Goal: Task Accomplishment & Management: Manage account settings

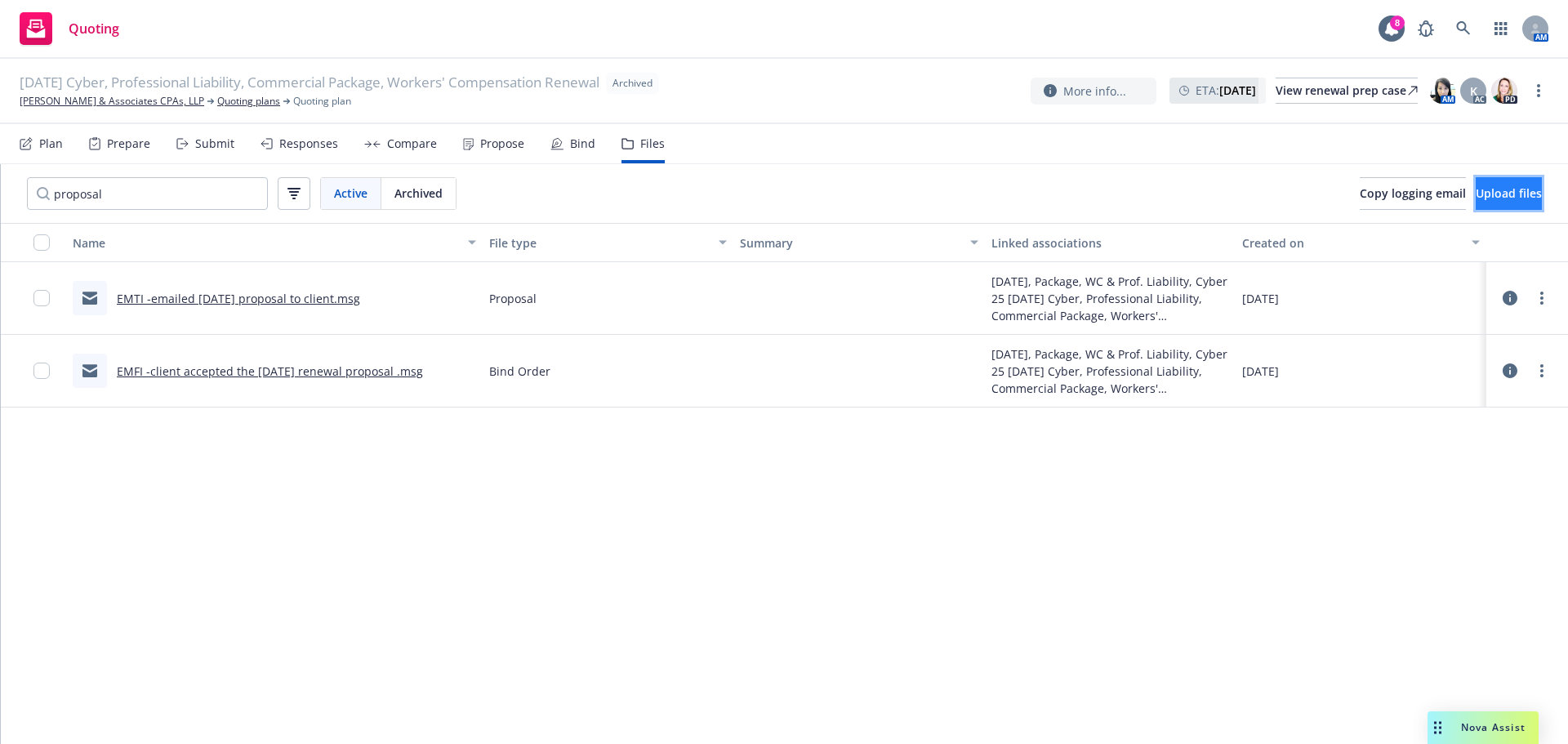
click at [1476, 195] on span "Upload files" at bounding box center [1509, 193] width 66 height 16
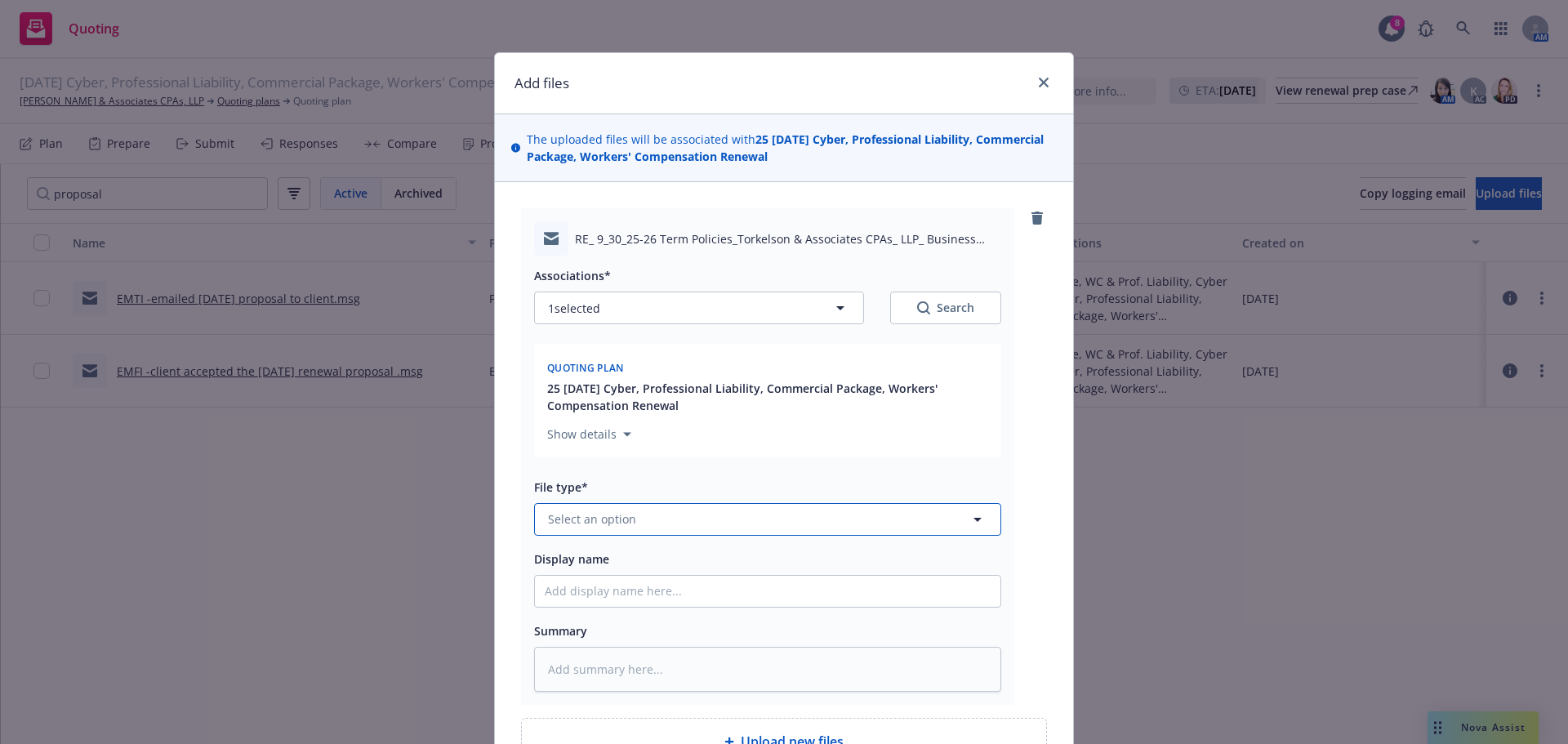
click at [586, 520] on span "Select an option" at bounding box center [591, 518] width 88 height 17
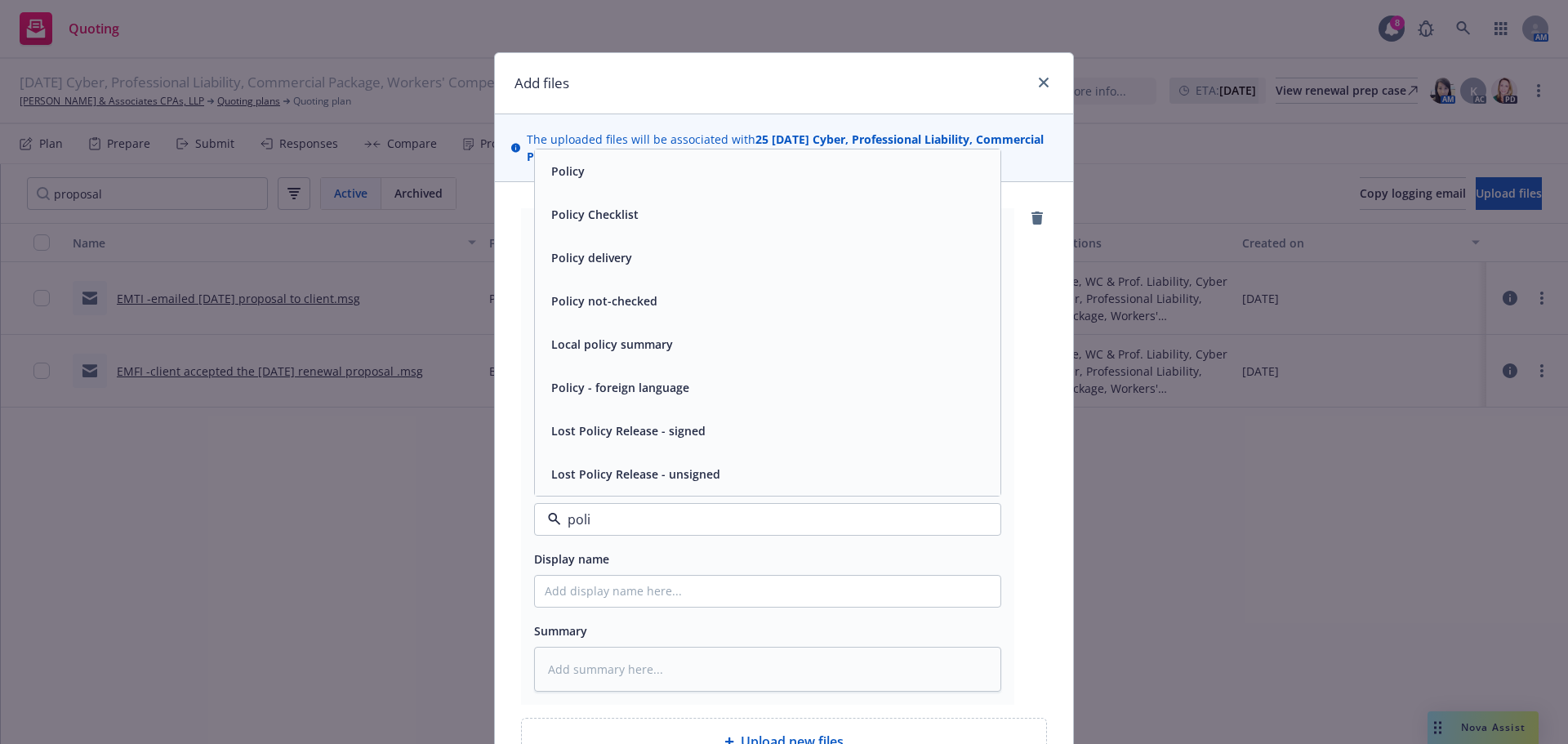
type input "poliy"
type textarea "x"
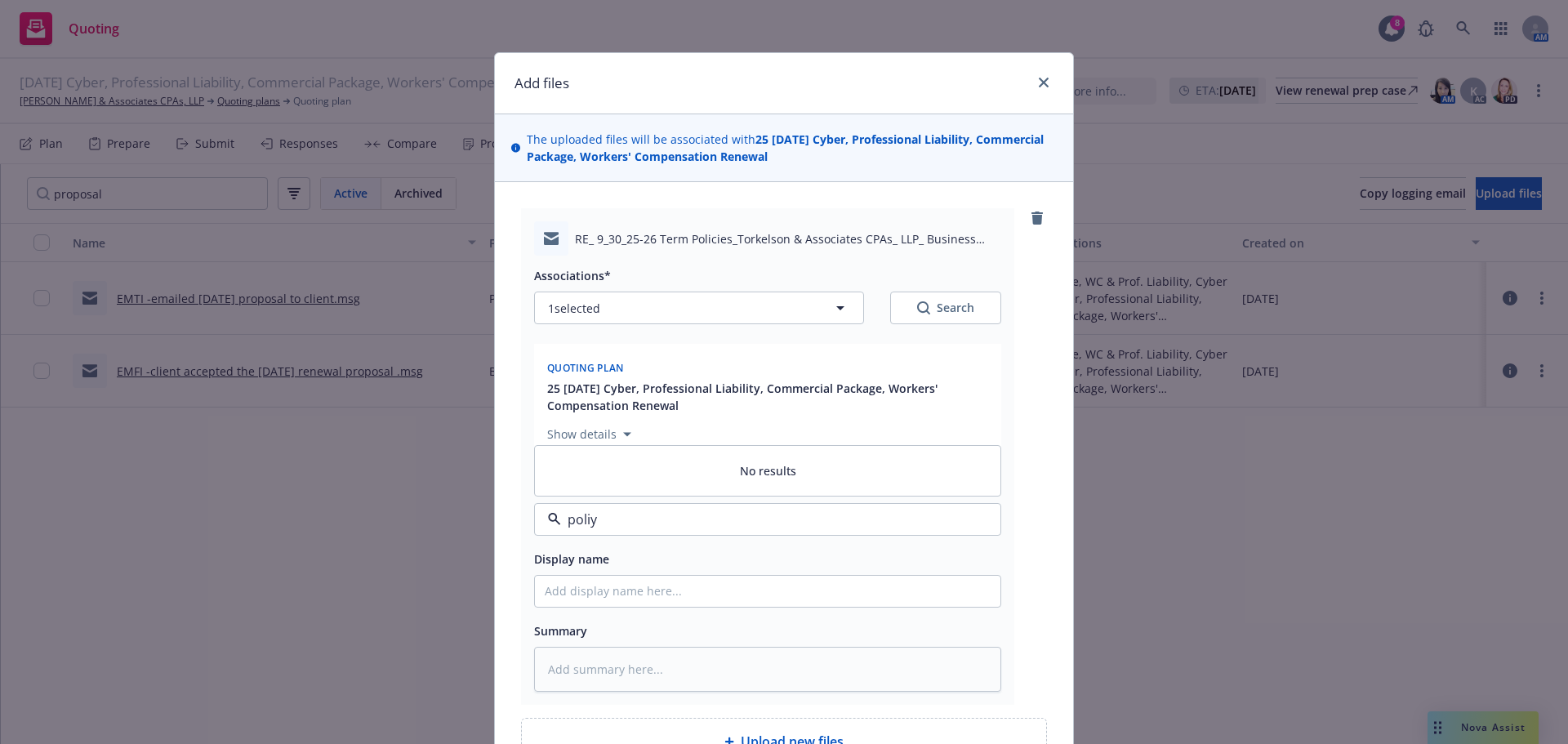
type input "poli"
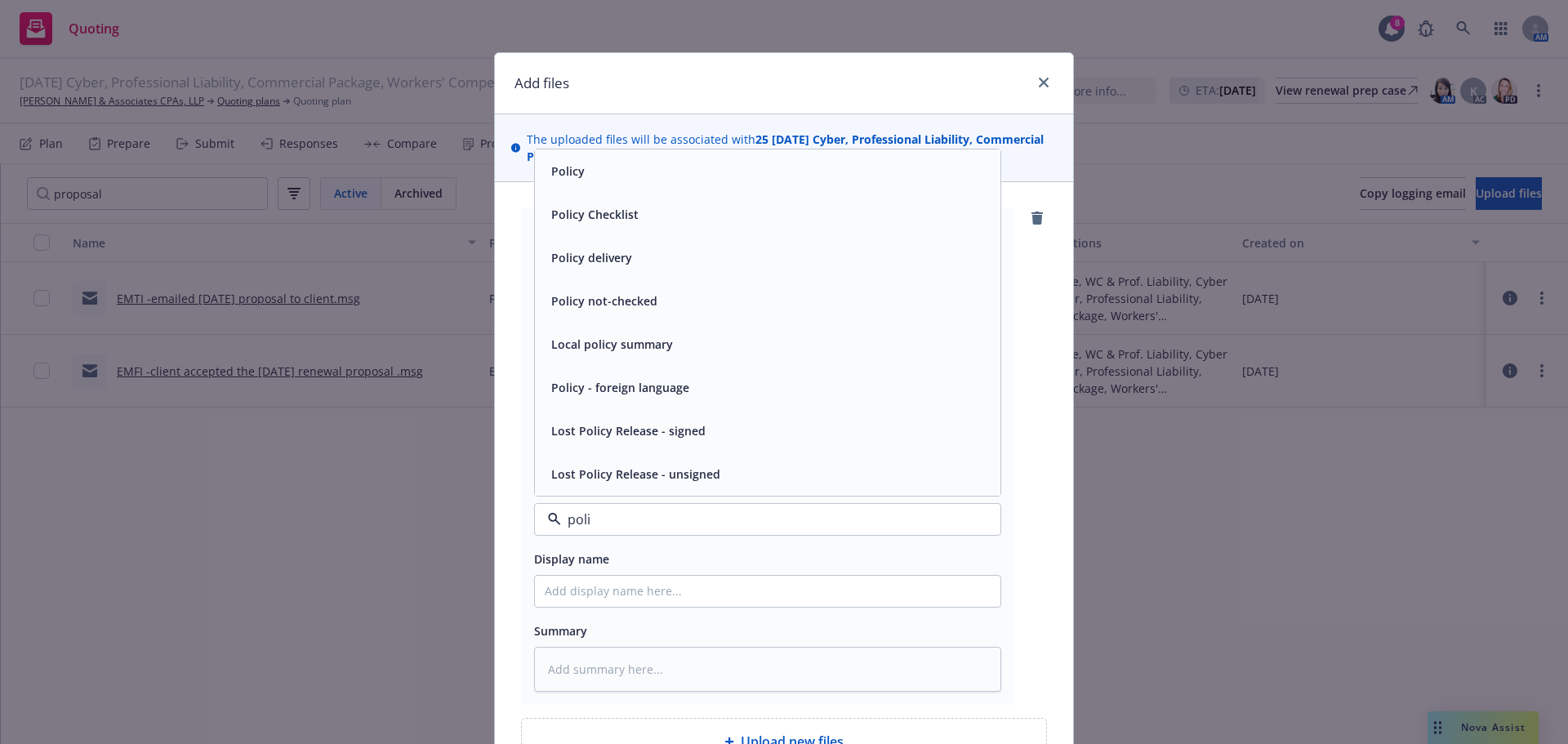
click at [660, 269] on div "Policy delivery" at bounding box center [768, 258] width 446 height 24
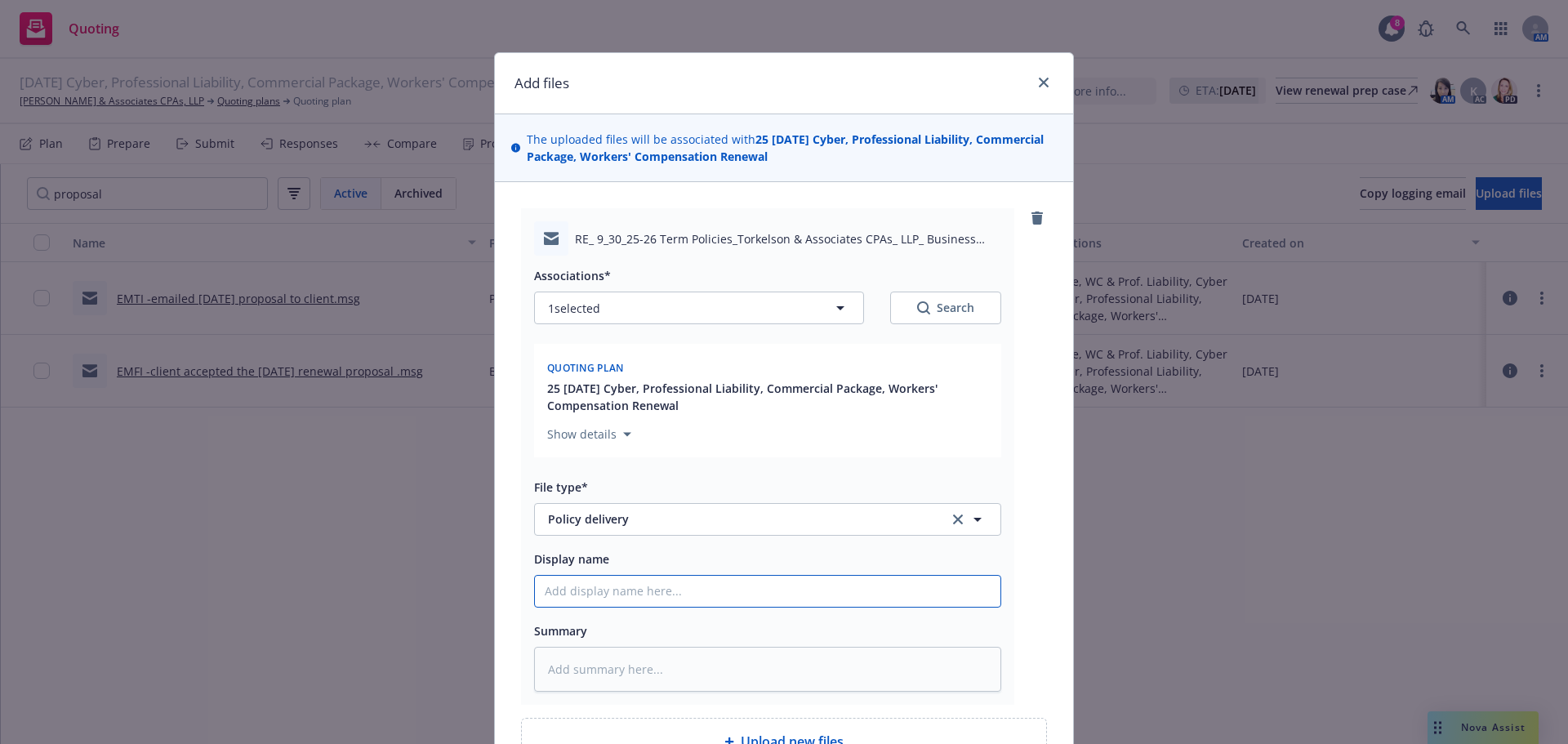
drag, startPoint x: 578, startPoint y: 588, endPoint x: 576, endPoint y: 567, distance: 21.1
click at [578, 589] on input "Display name" at bounding box center [768, 592] width 466 height 31
type textarea "x"
type input "E"
type textarea "x"
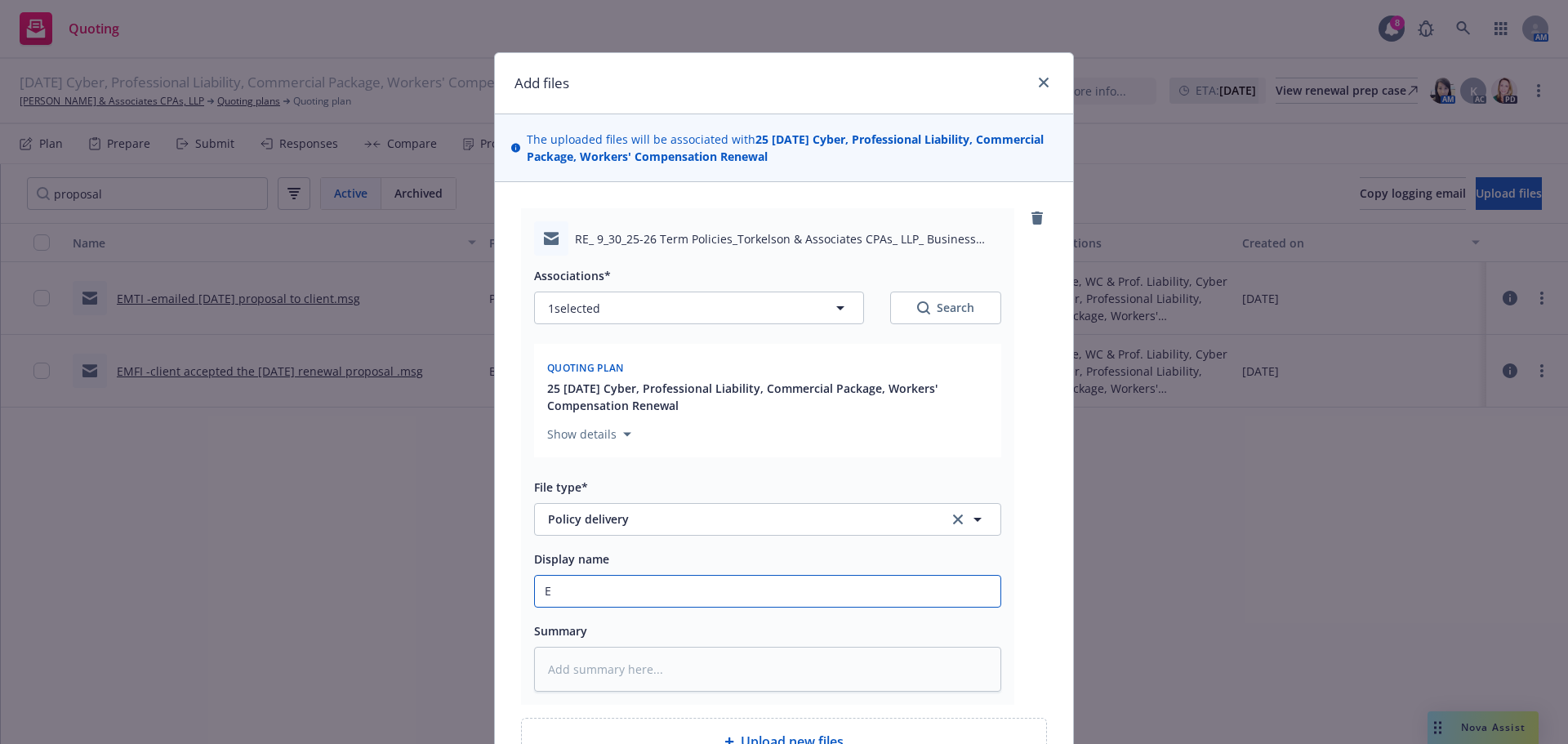
type input "EM"
type textarea "x"
type input "EMT"
type textarea "x"
type input "EMTI"
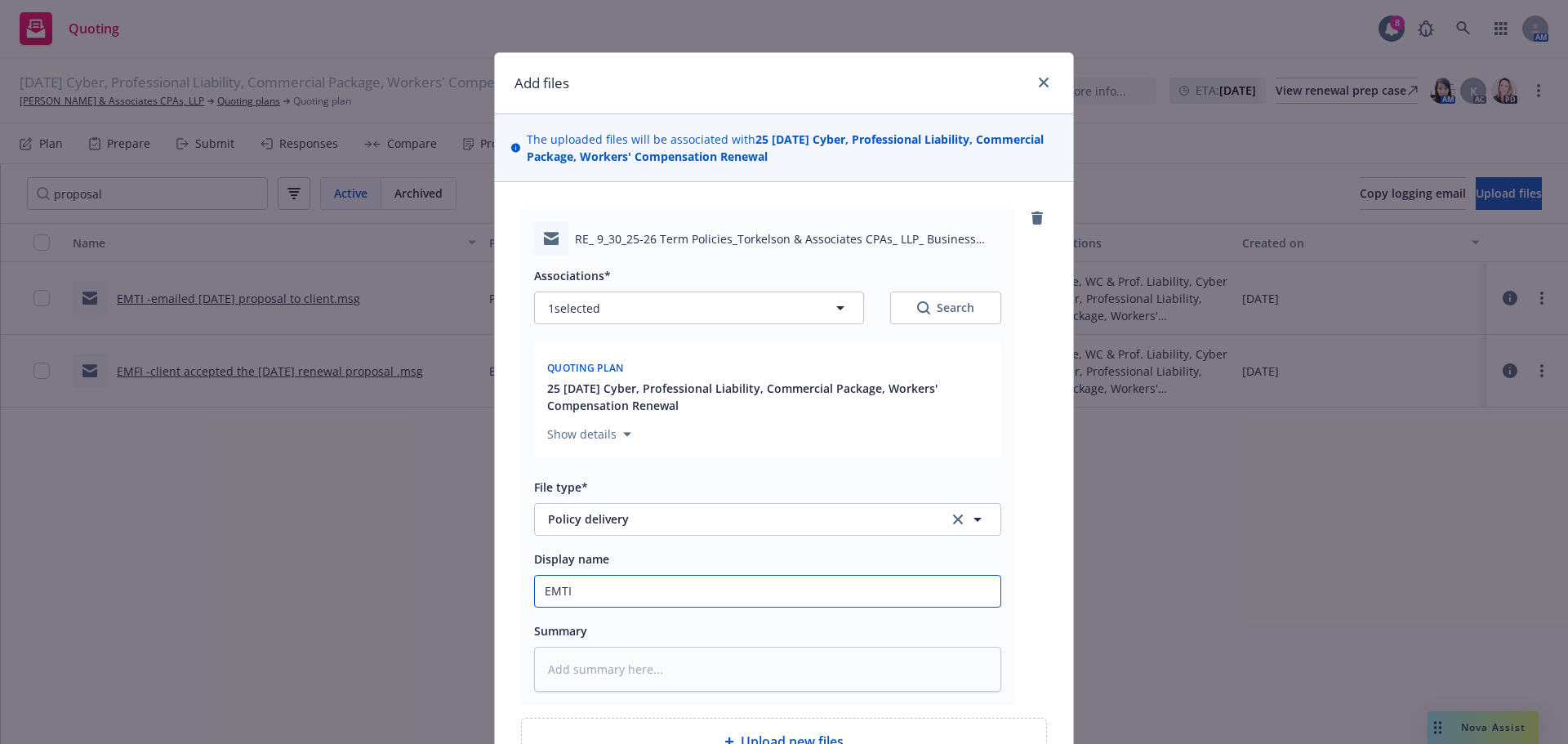
type textarea "x"
type input "EMTI"
type textarea "x"
type input "EMTI -"
type textarea "x"
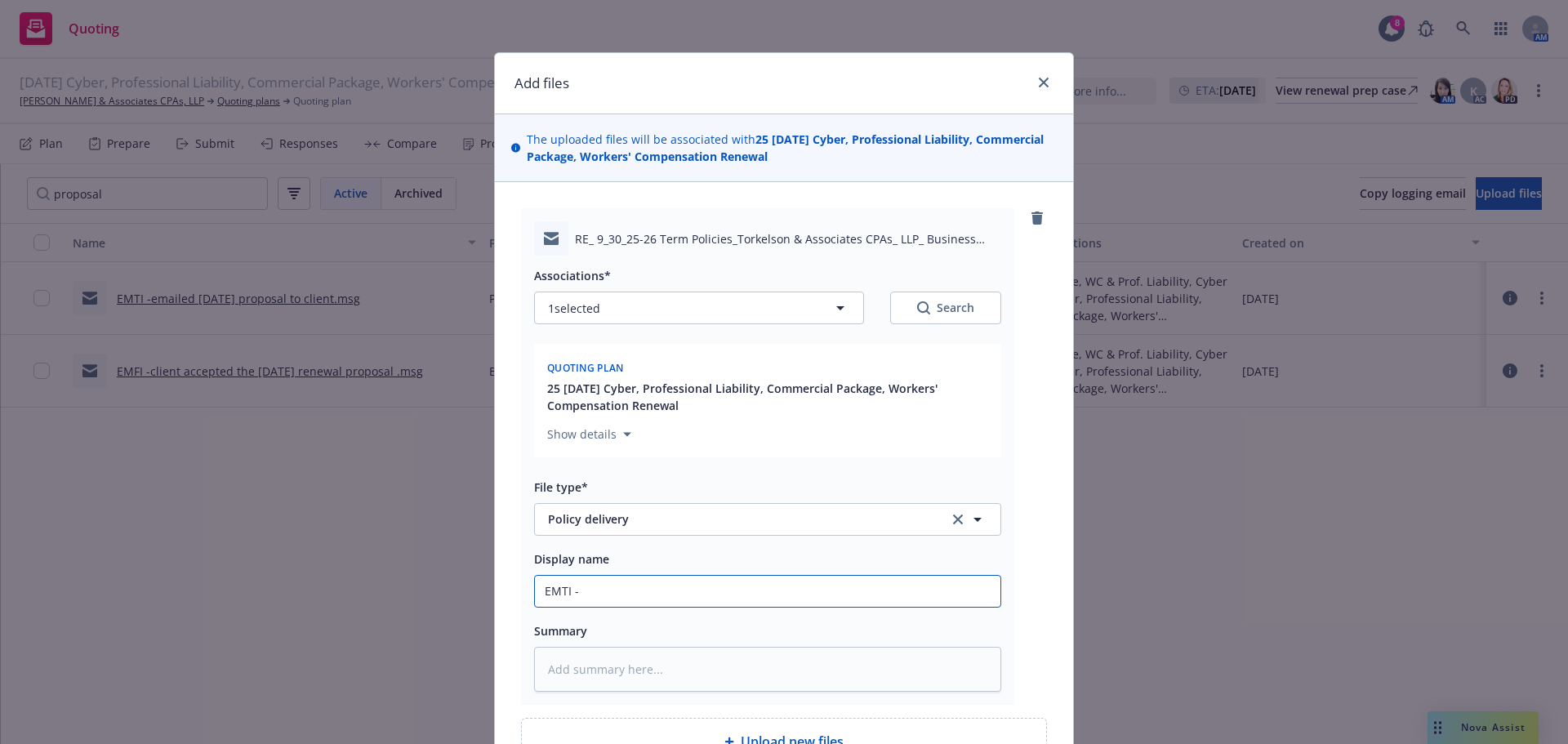
type input "EMTI -e"
type textarea "x"
type input "EMTI -ea"
type textarea "x"
type input "EMTI -eam"
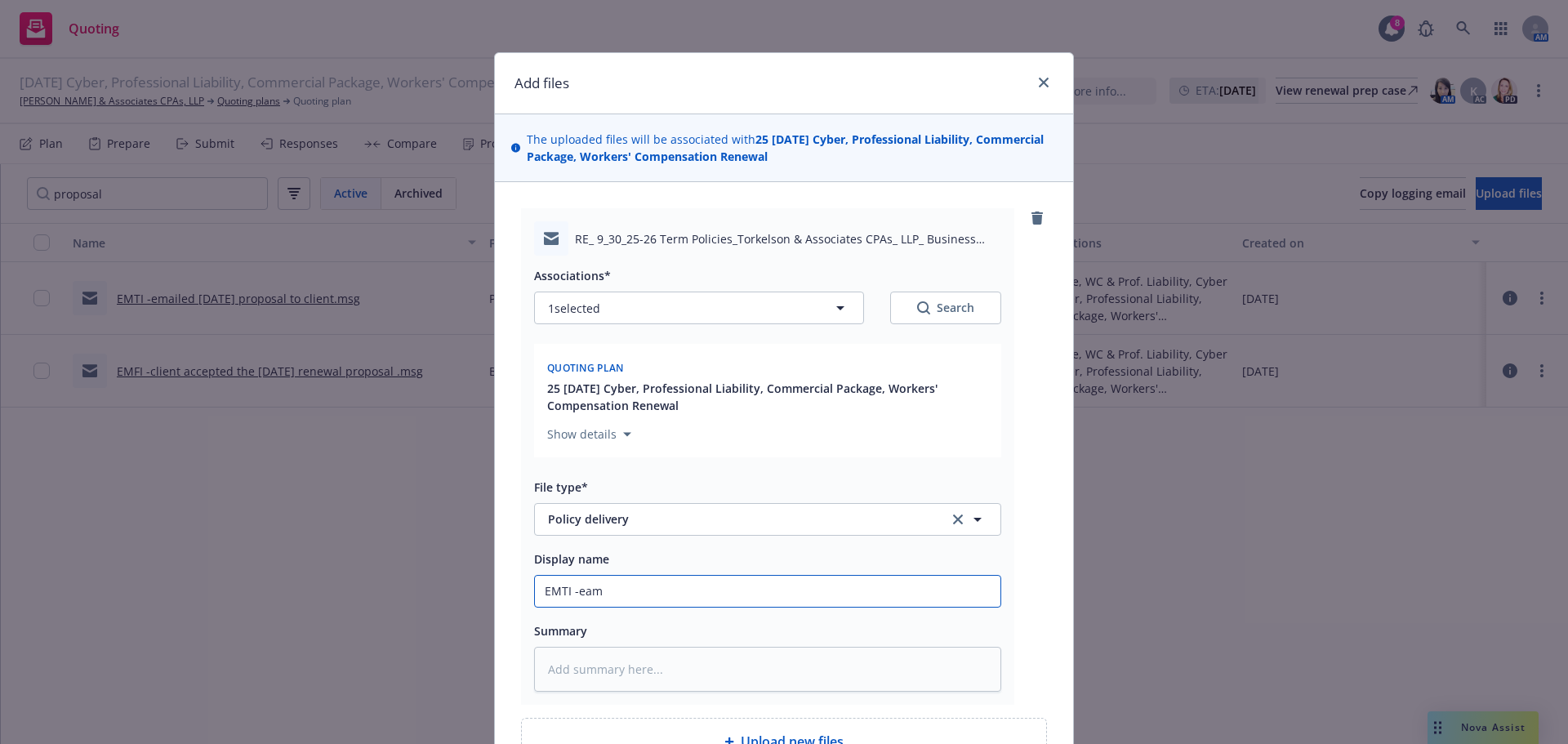
type textarea "x"
type input "EMTI -eami"
type textarea "x"
type input "EMTI -eamil"
type textarea "x"
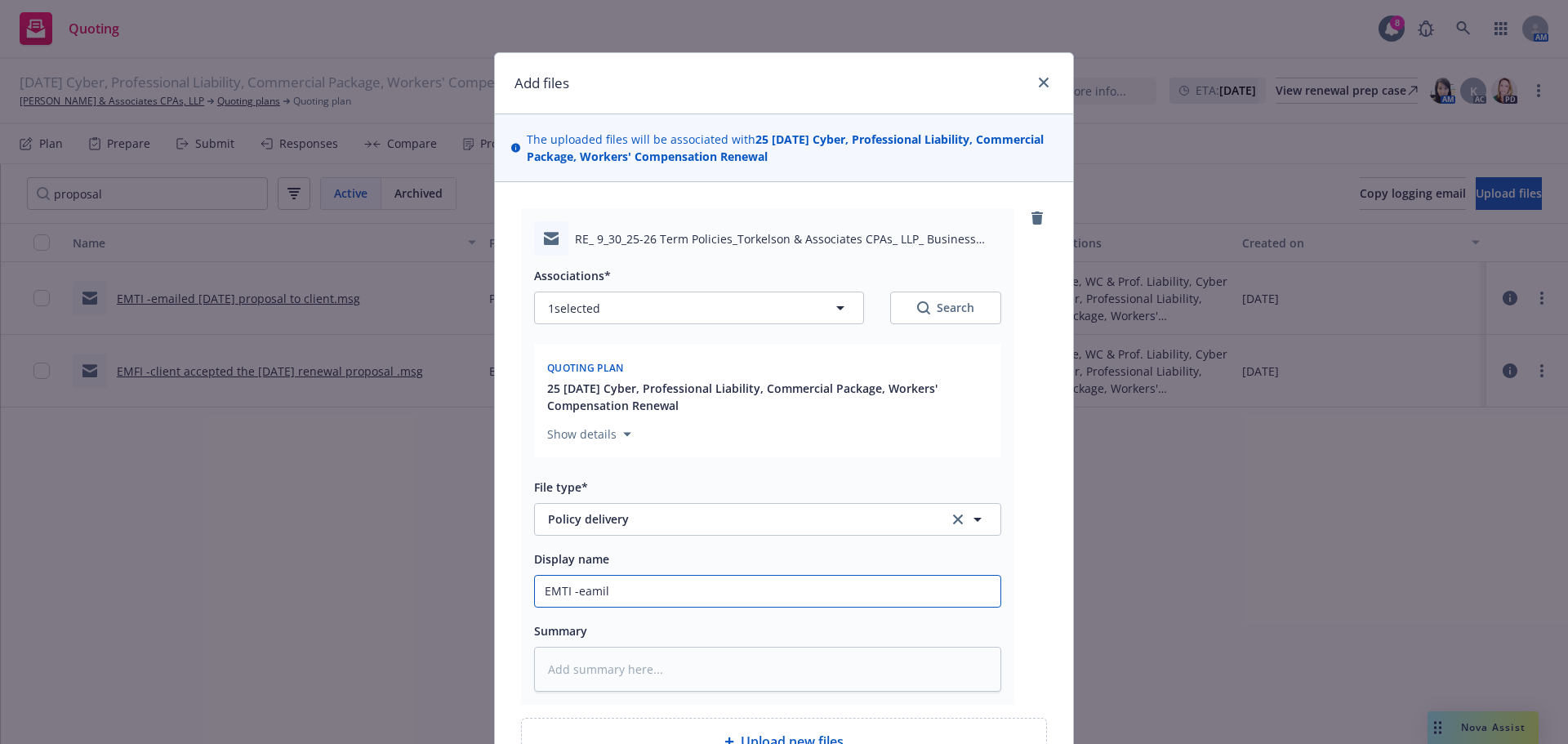
type input "EMTI -eami"
type textarea "x"
type input "EMTI -eam"
type textarea "x"
type input "EMTI -ea"
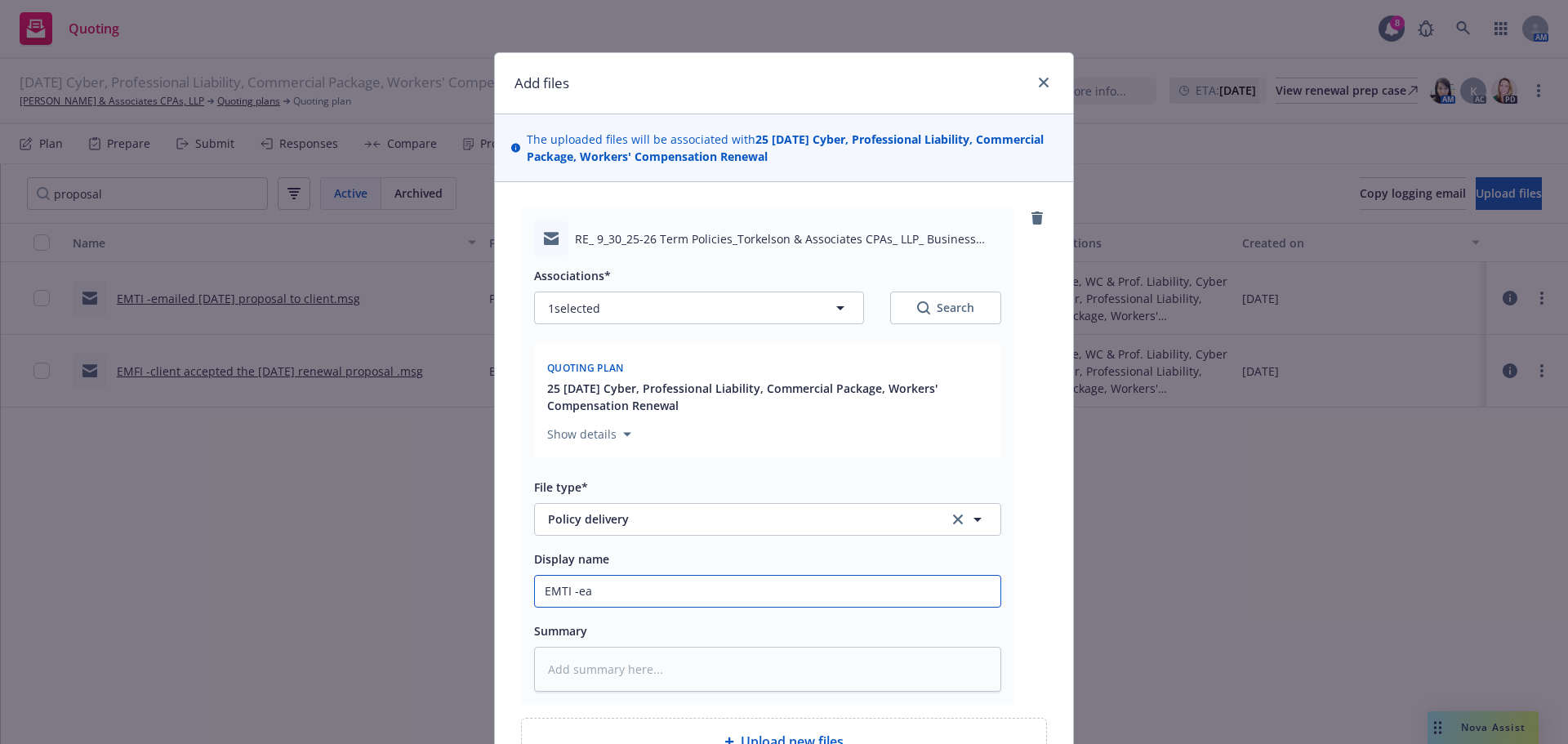
type textarea "x"
type input "EMTI -e"
type textarea "x"
type input "EMTI -"
type textarea "x"
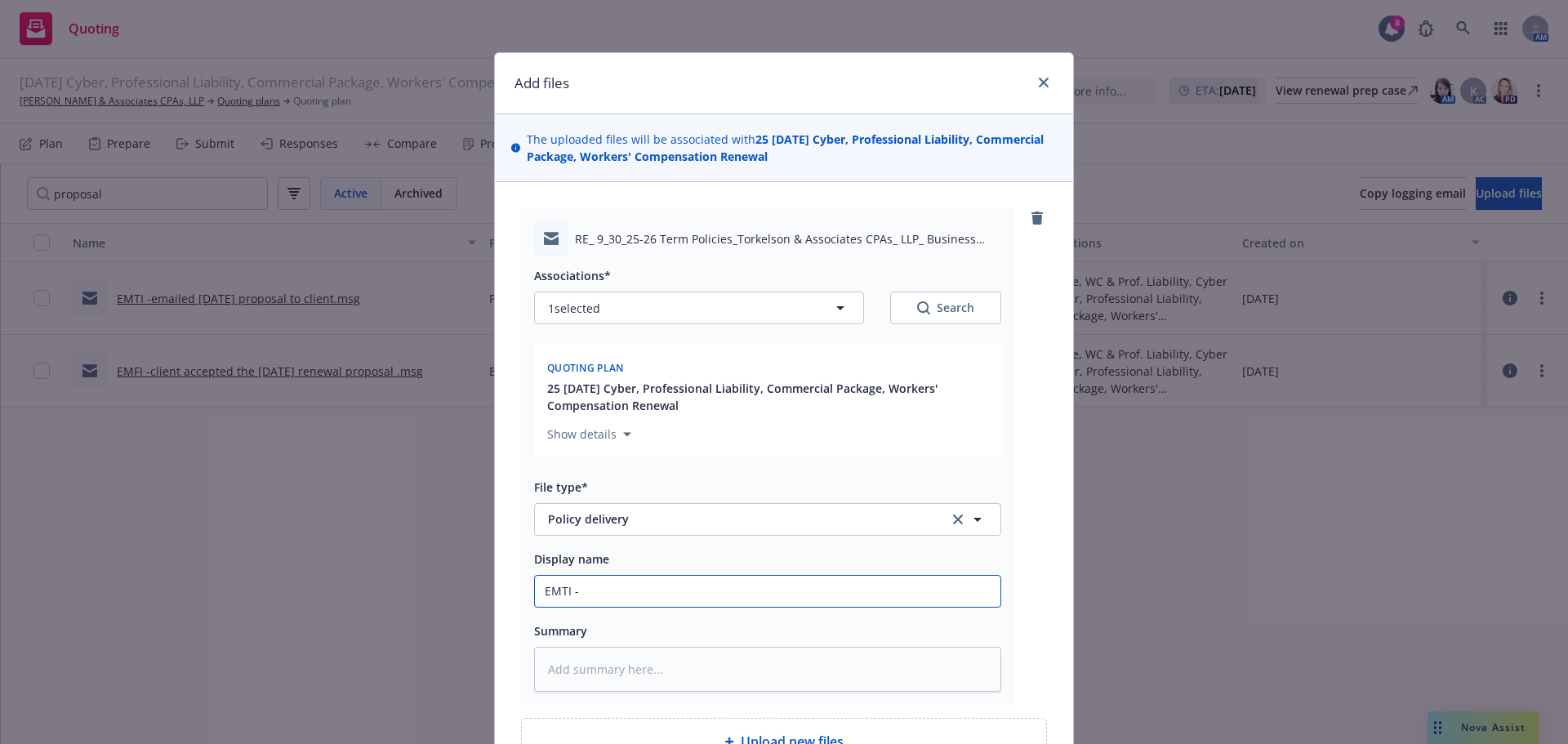
type input "EMTI -m"
type textarea "x"
type input "EMTI -ma"
type textarea "x"
type input "EMTI -mai"
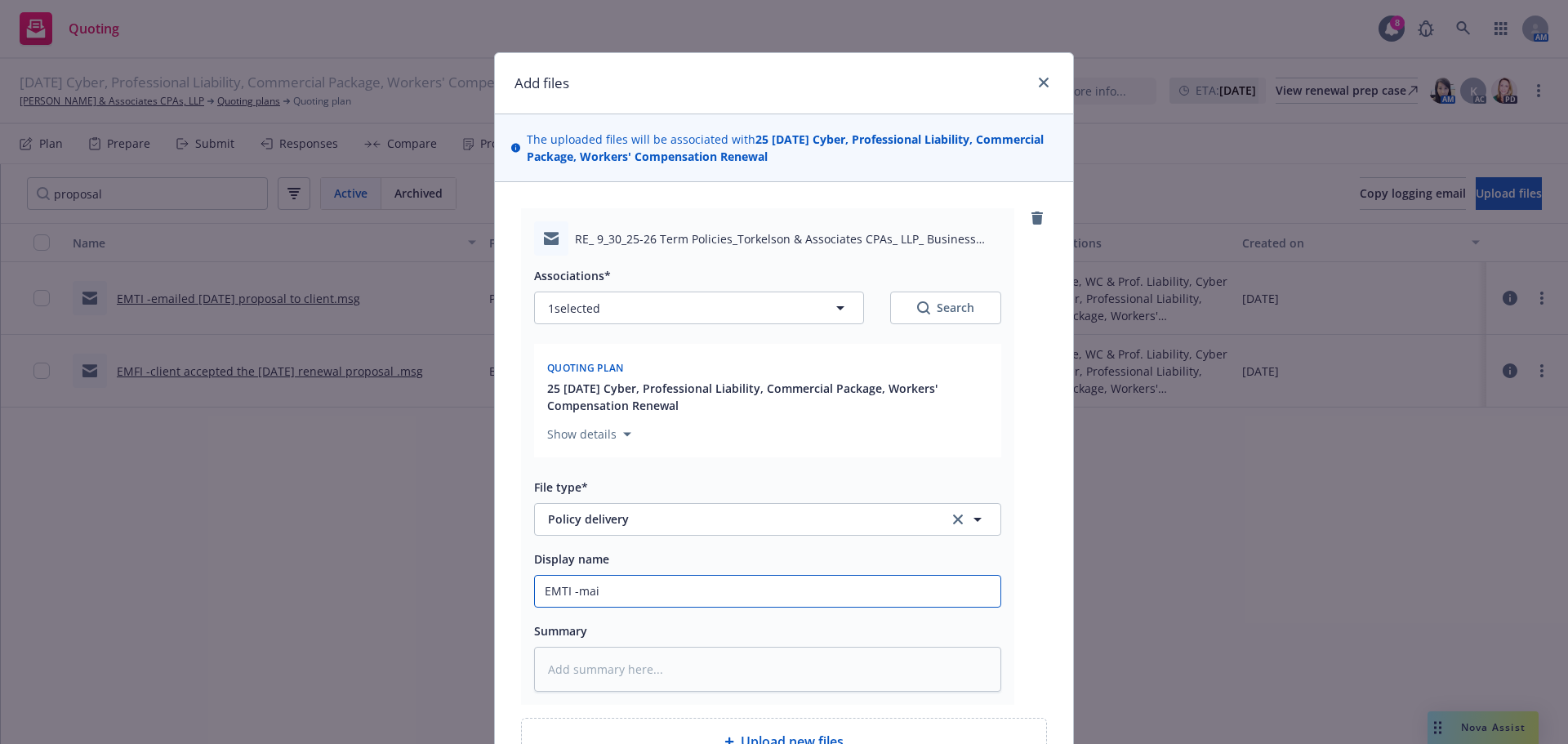
type textarea "x"
type input "EMTI -maie"
type textarea "x"
type input "EMTI -mai"
type textarea "x"
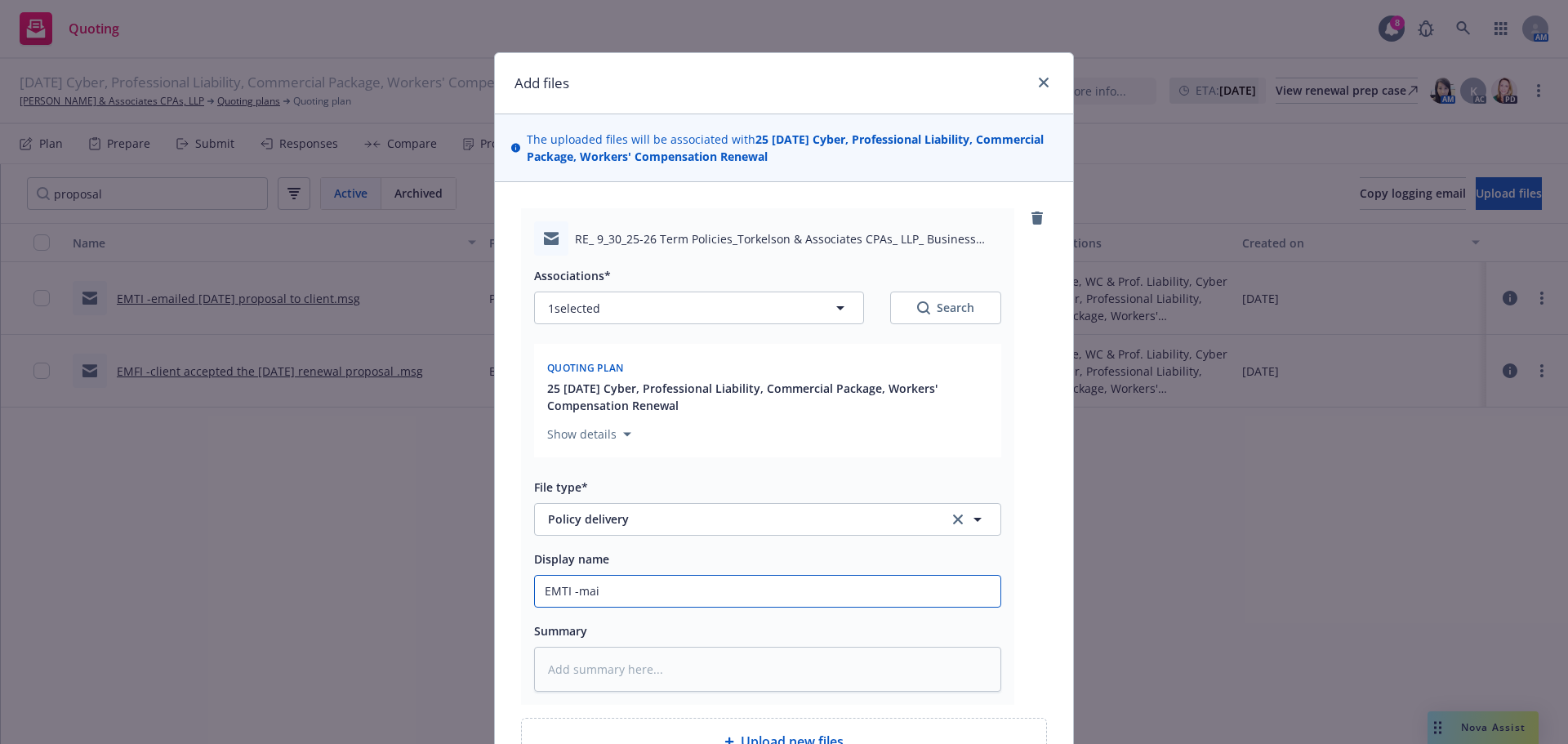
type input "EMTI -ma"
type textarea "x"
type input "EMTI -mai"
type textarea "x"
type input "EMTI -mail"
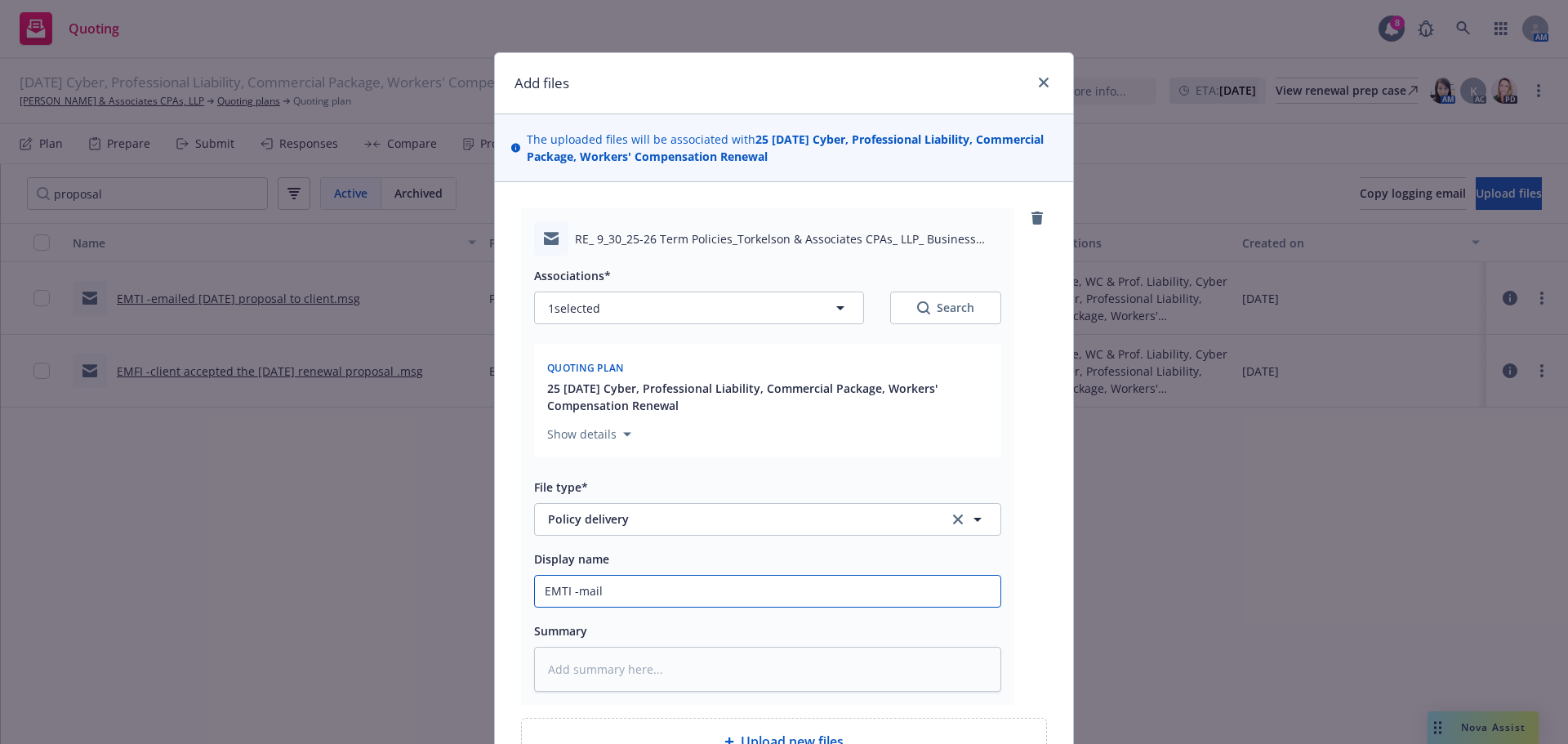
type textarea "x"
type input "EMTI -maile"
type textarea "x"
type input "EMTI -mailed"
type textarea "x"
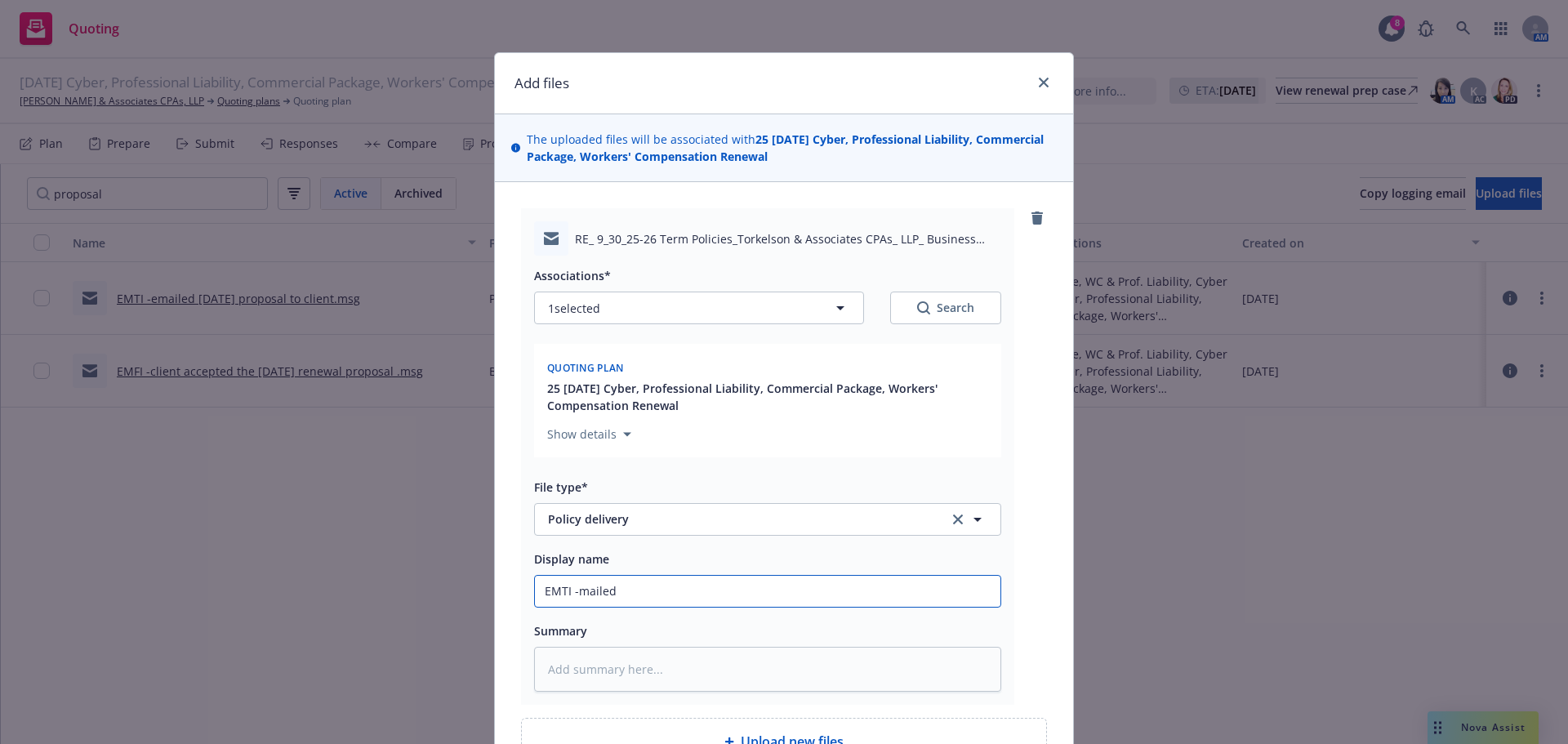
type input "EMTI -mailed"
type textarea "x"
type input "EMTI -mailed 2"
type textarea "x"
type input "EMTI -mailed 25"
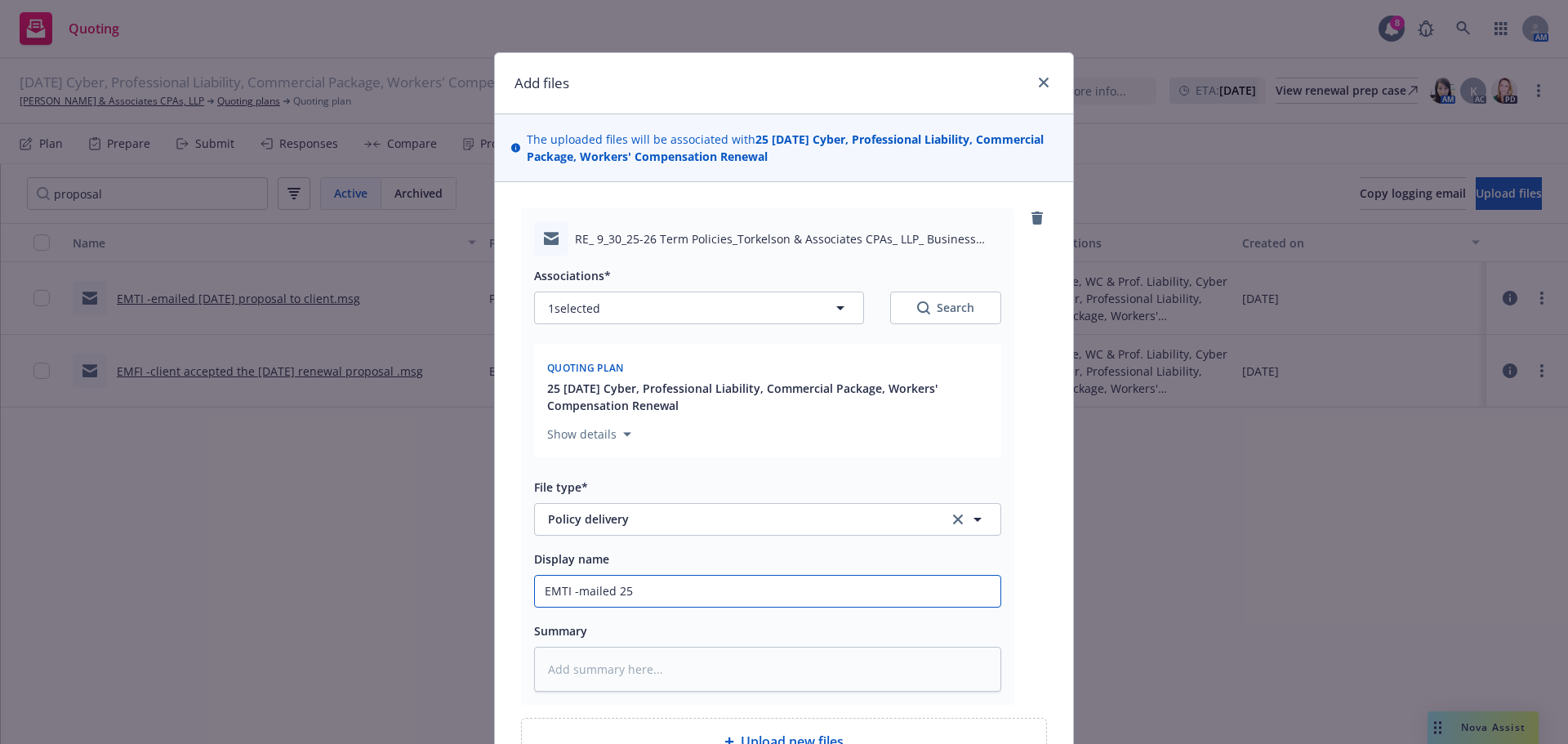
type textarea "x"
type input "EMTI -mailed 25/"
type textarea "x"
type input "EMTI -mailed 25/2"
type textarea "x"
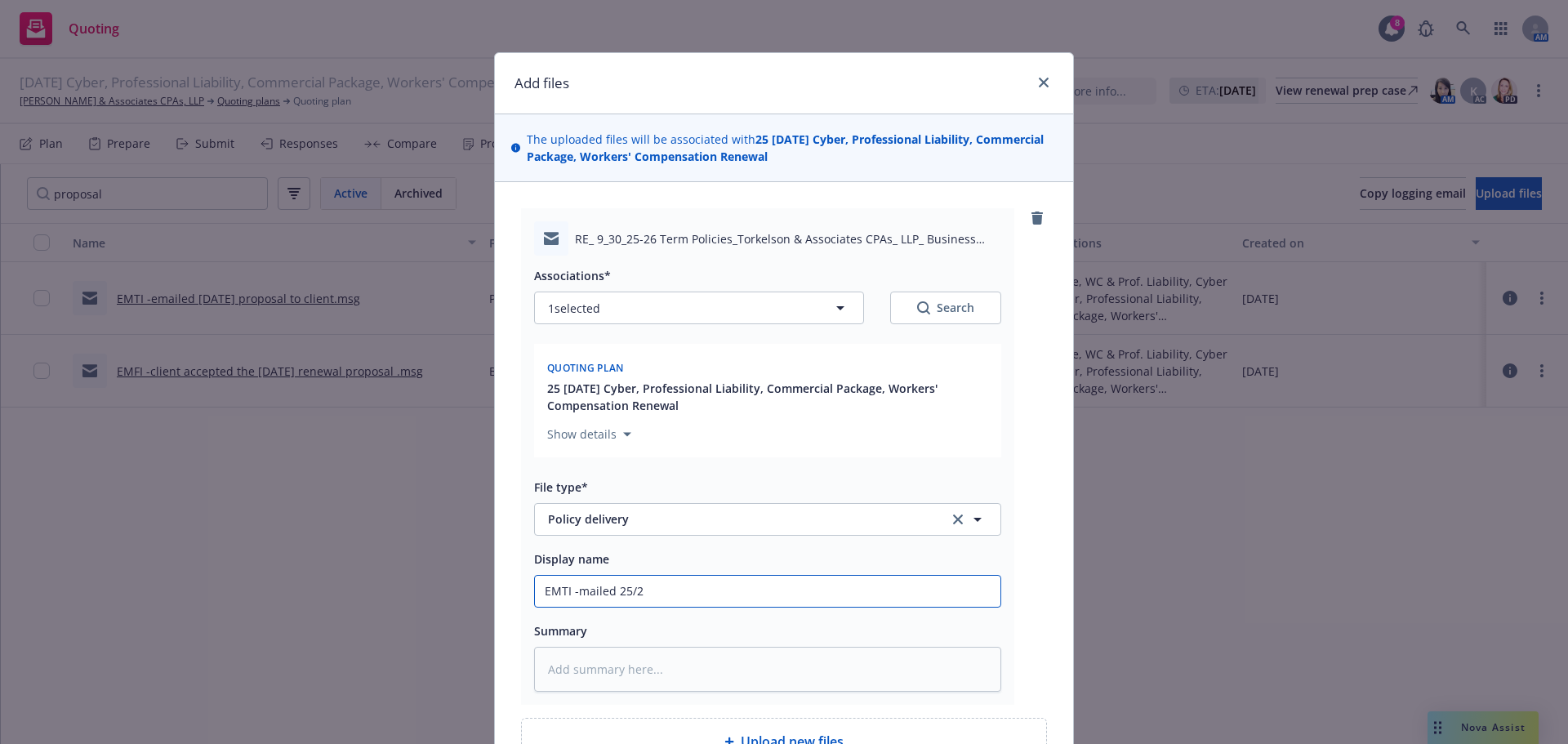
type input "EMTI -mailed 25/26"
type textarea "x"
type input "EMTI -mailed 25/26"
type textarea "x"
type input "EMTI -mailed 25/26 r"
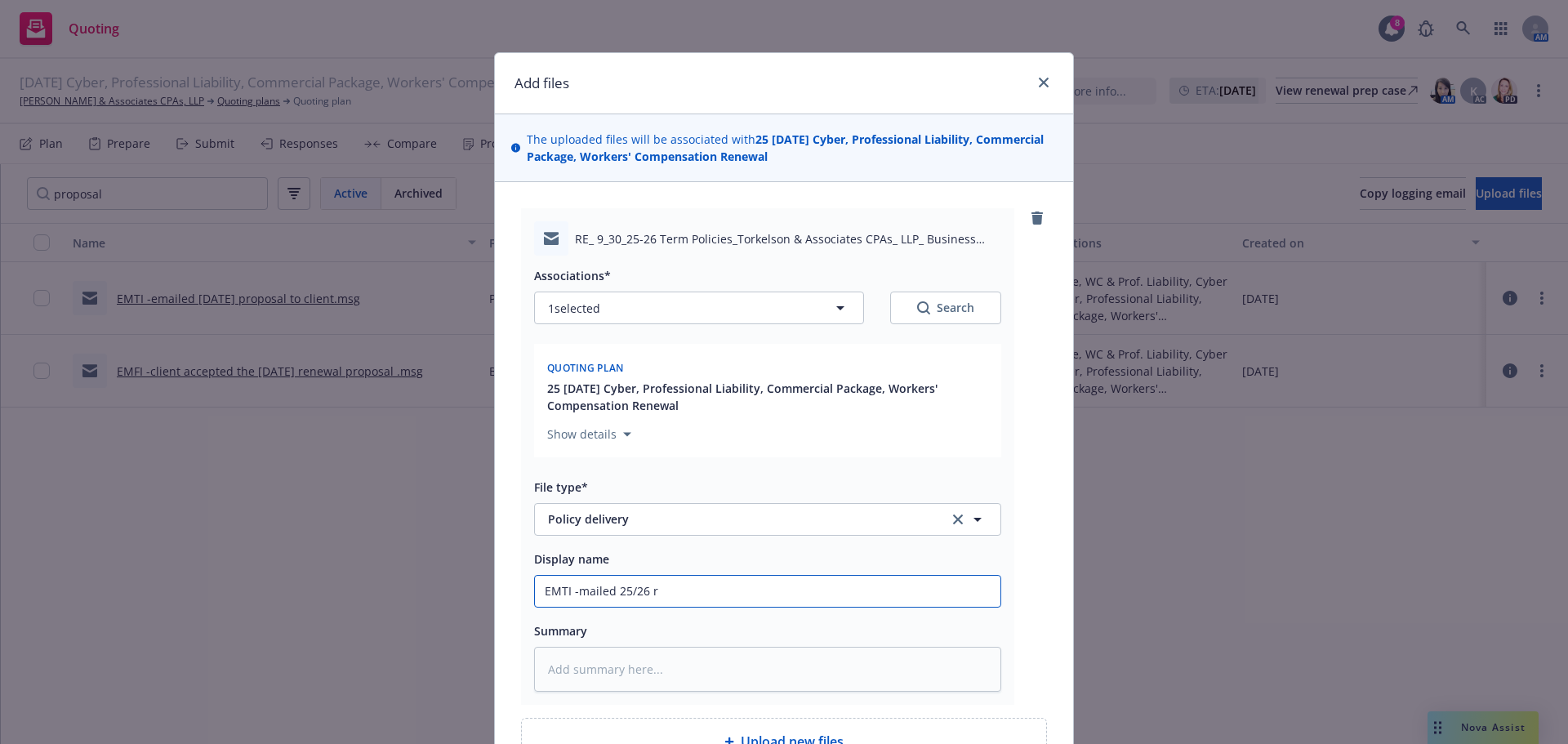
type textarea "x"
type input "EMTI -mailed 25/26 re"
type textarea "x"
type input "EMTI -mailed 25/26 ren"
type textarea "x"
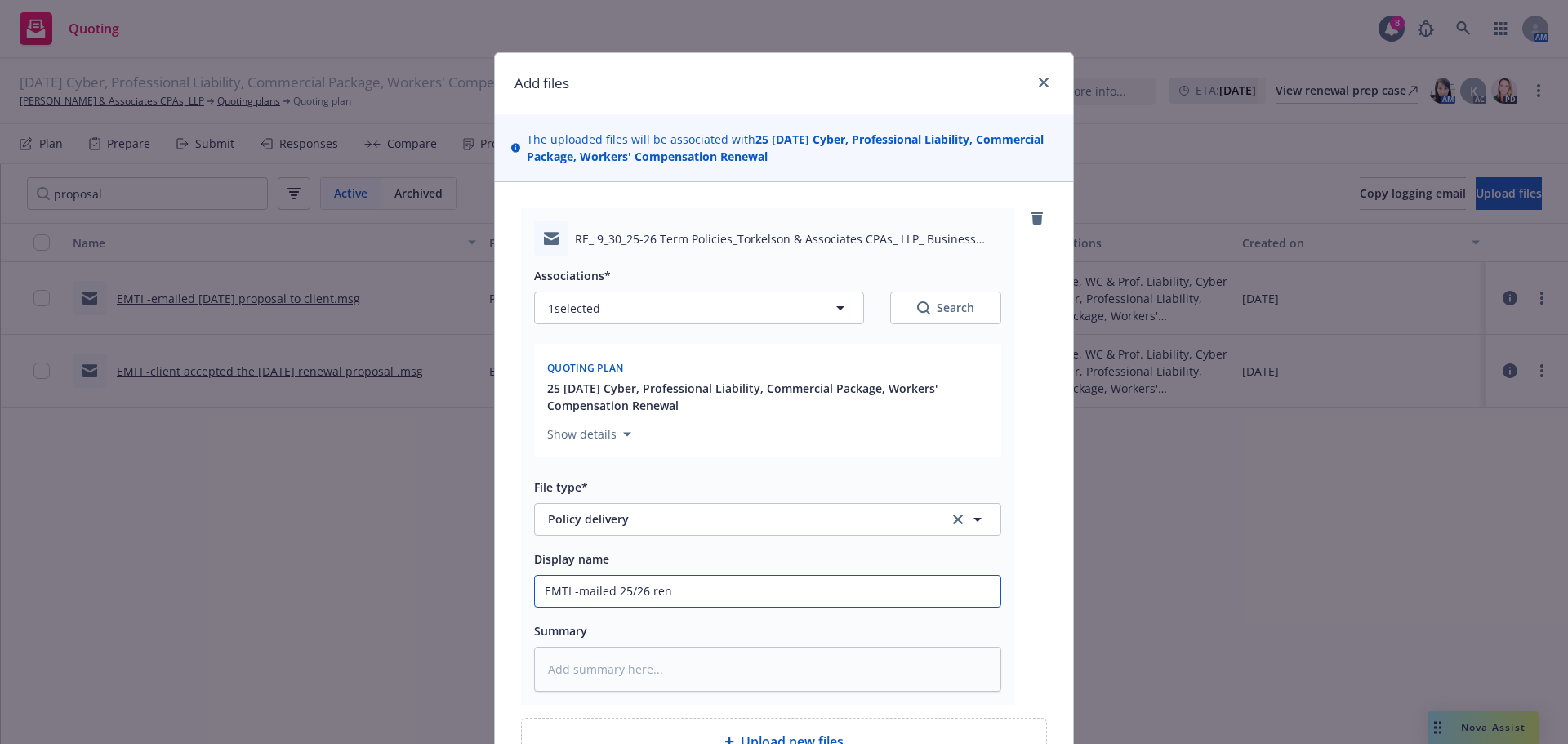
type input "EMTI -mailed 25/26 [PERSON_NAME]"
type textarea "x"
type input "EMTI -mailed 25/26 renew"
type textarea "x"
type input "EMTI -mailed 25/26 renewa"
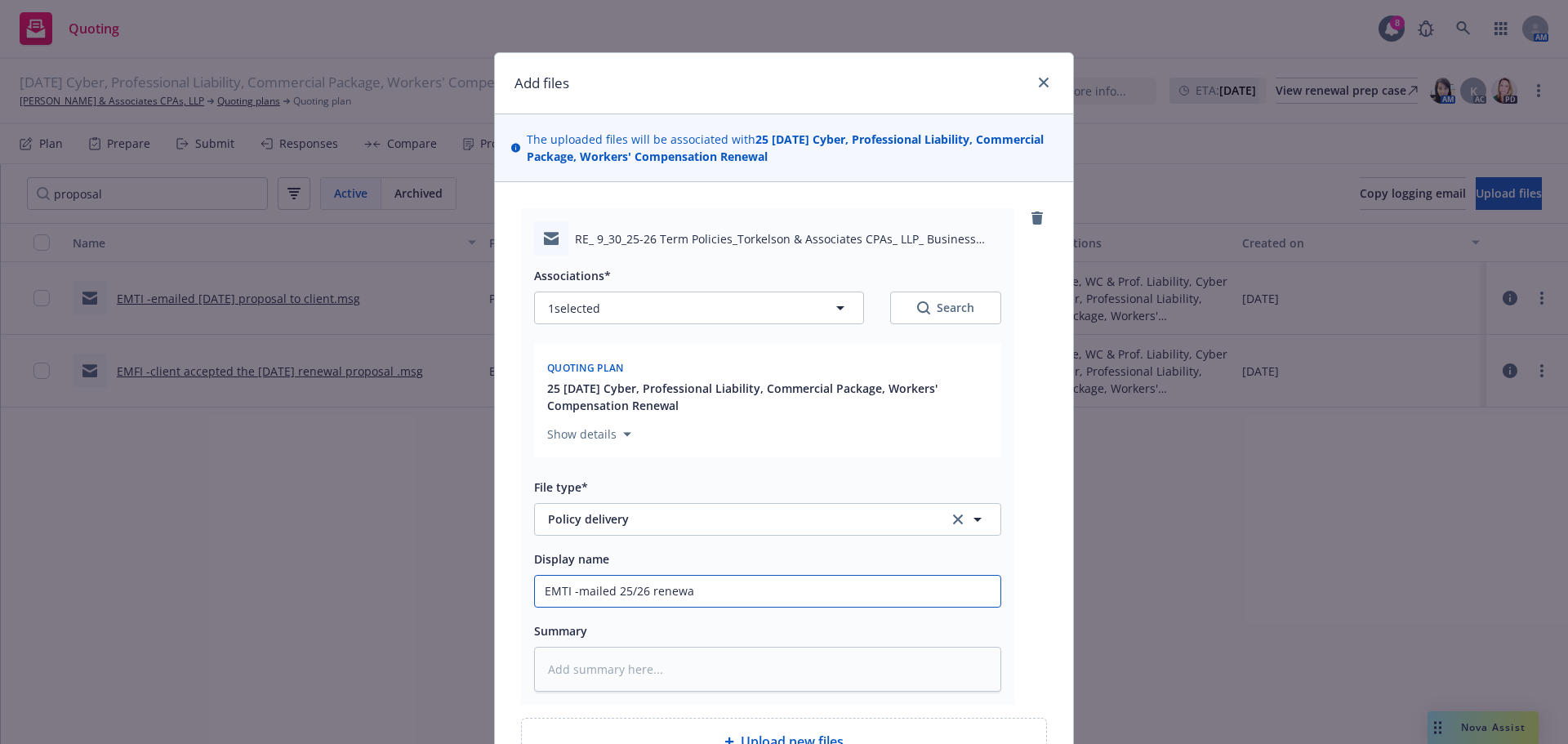
type textarea "x"
type input "EMTI -mailed 25/26 renewal"
type textarea "x"
type input "EMTI -mailed 25/26 renewal"
type textarea "x"
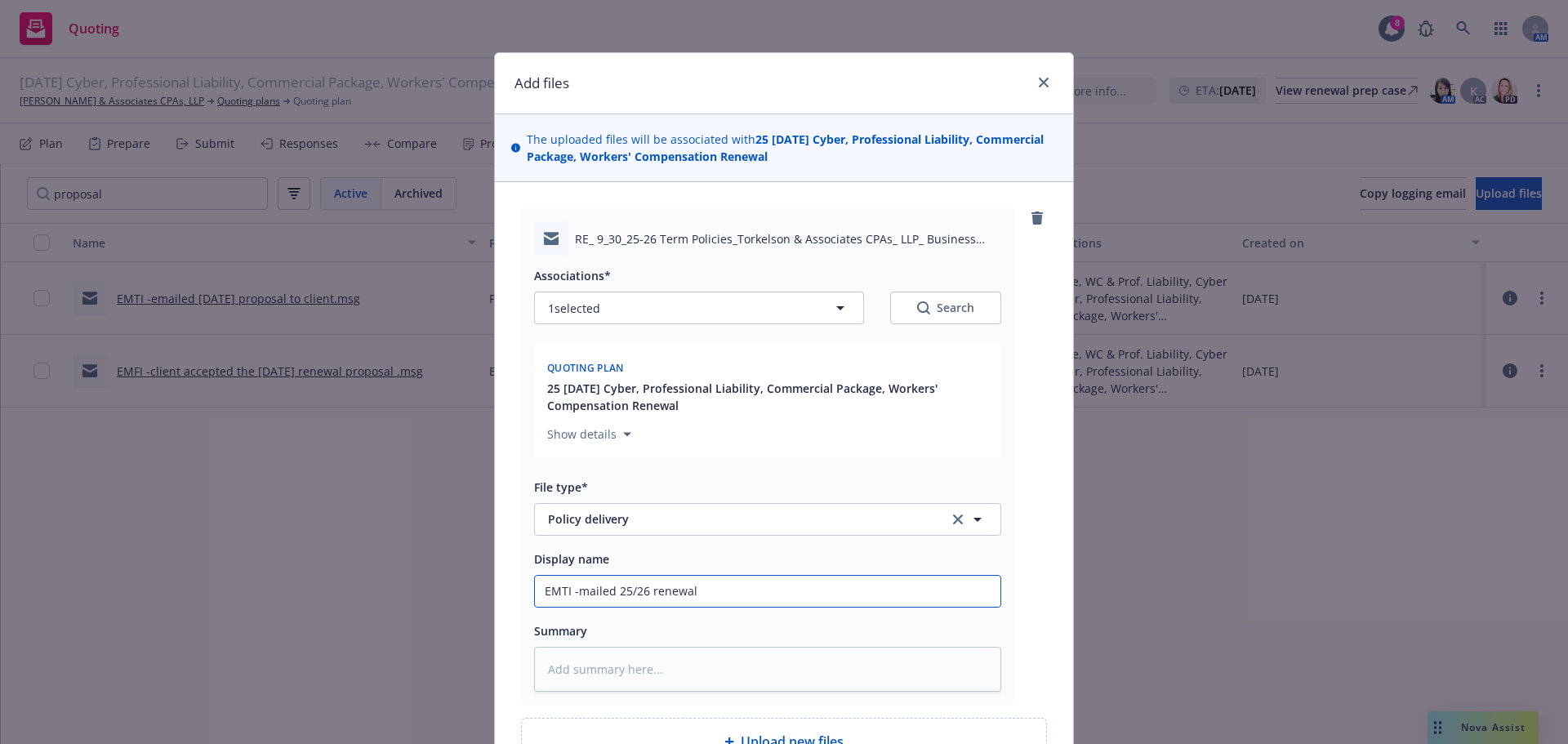
type input "EMTI -mailed 25/26 renewal p"
type textarea "x"
type input "EMTI -mailed 25/26 renewal po"
type textarea "x"
type input "EMTI -mailed 25/26 renewal pol"
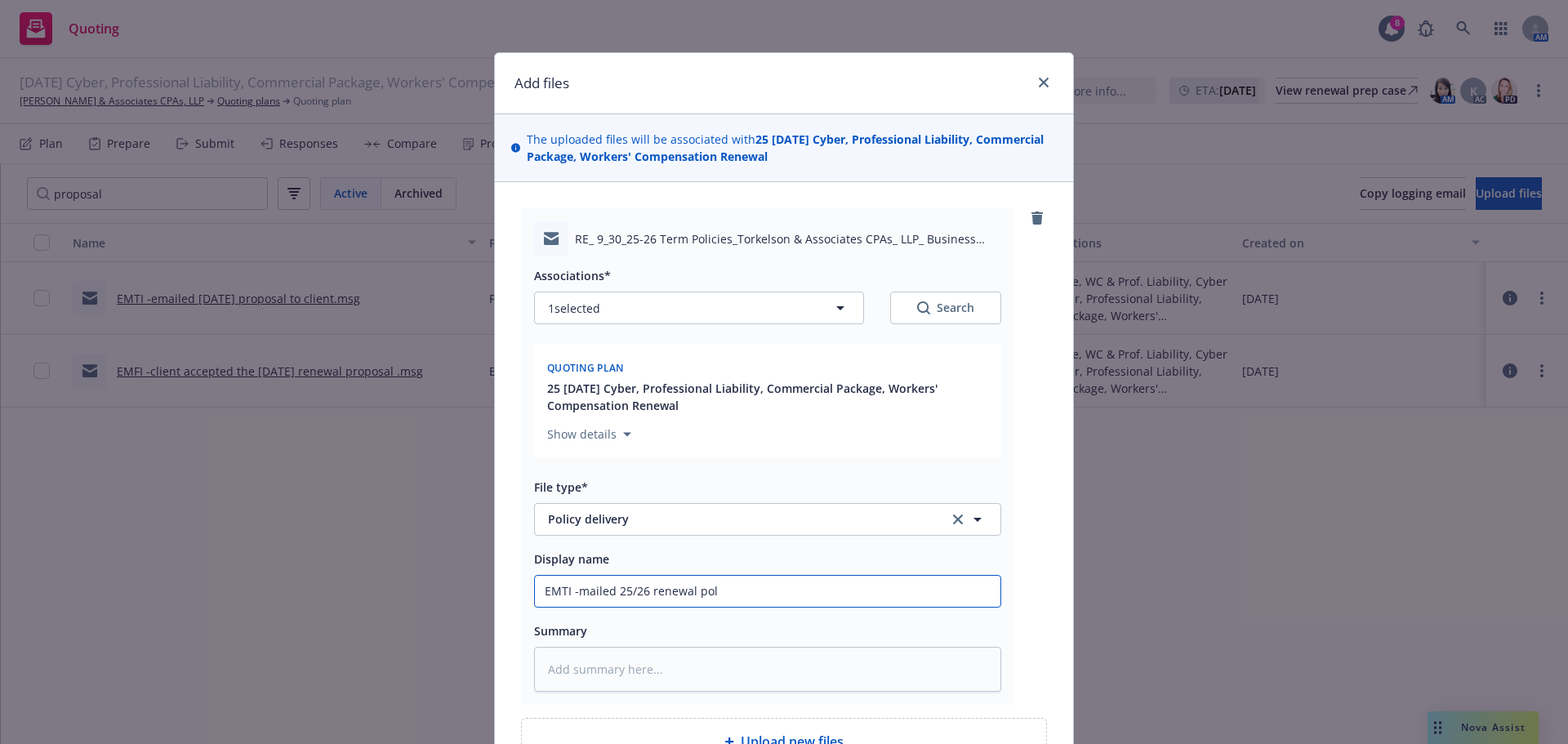
type textarea "x"
type input "EMTI -mailed 25/26 renewal poli"
type textarea "x"
type input "EMTI -mailed 25/26 renewal polic"
type textarea "x"
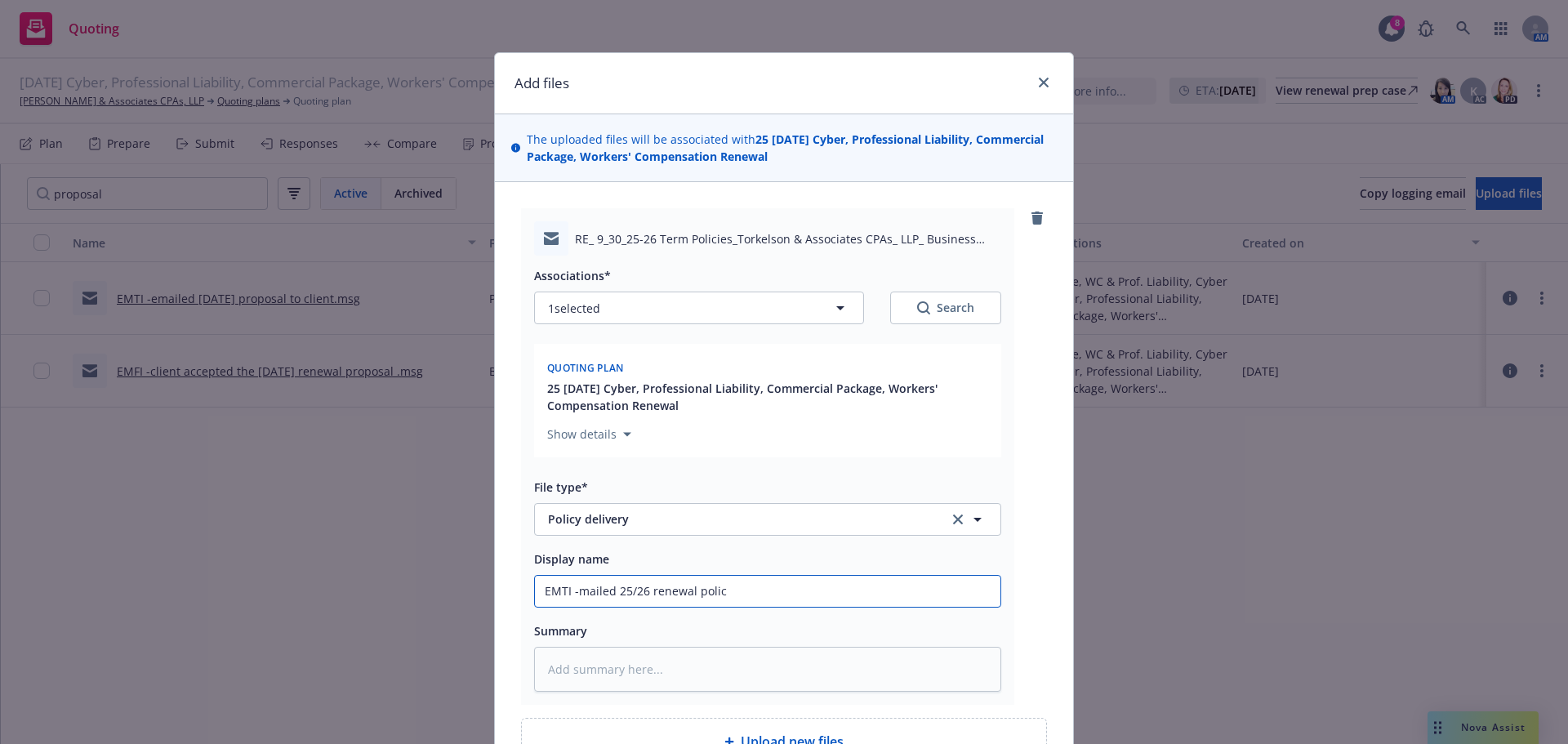
type input "EMTI -mailed 25/26 renewal polici"
type textarea "x"
type input "EMTI -mailed 25/26 renewal policie"
type textarea "x"
type input "EMTI -mailed 25/26 renewal policies"
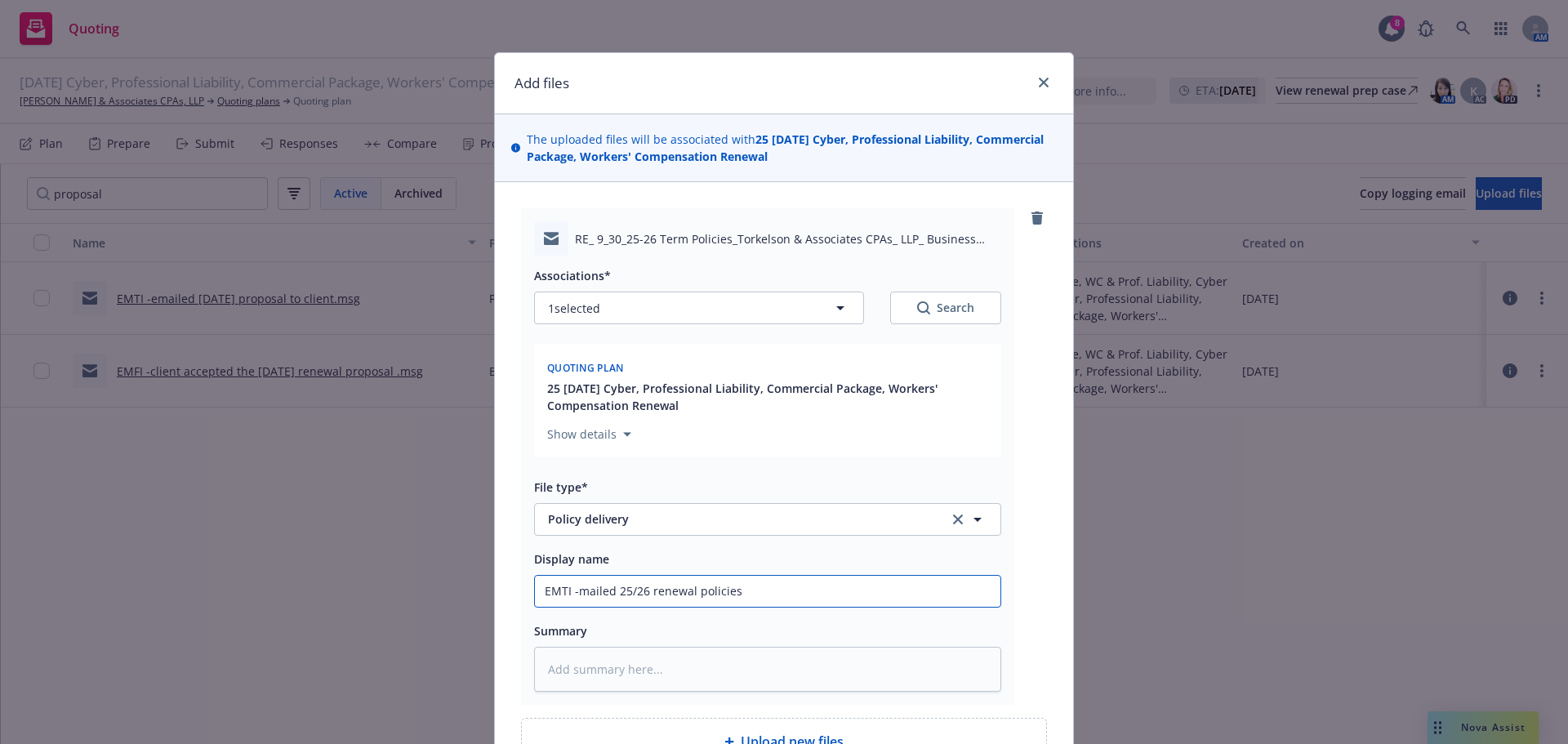
type textarea "x"
type input "EMTI -mailed 25/26 renewal policies"
type textarea "x"
type input "EMTI -mailed 25/26 renewal policies a"
type textarea "x"
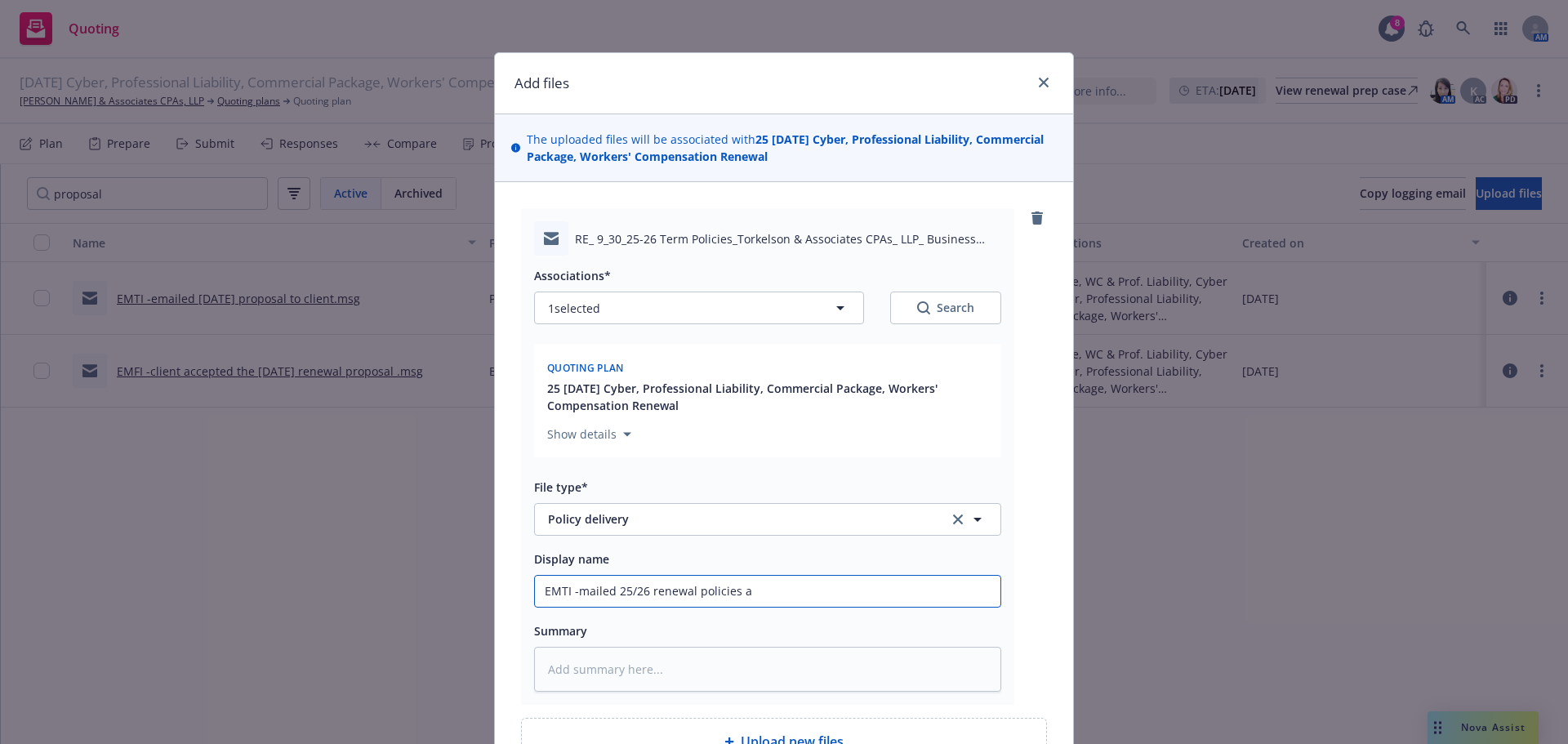
type input "EMTI -mailed 25/26 renewal policies an"
type textarea "x"
type input "EMTI -mailed 25/26 renewal policies and"
type textarea "x"
type input "EMTI -mailed 25/26 renewal policies and"
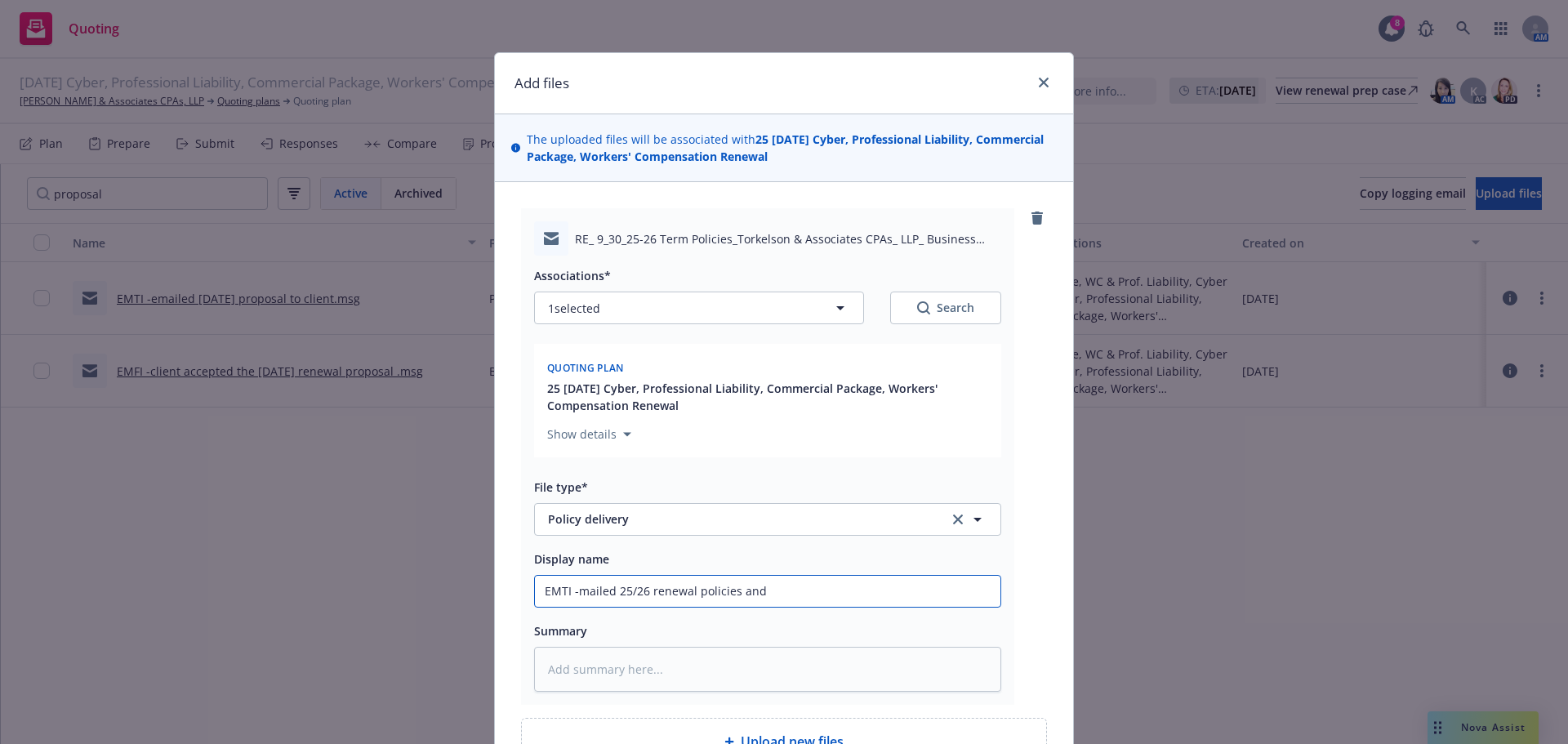
type textarea "x"
type input "EMTI -mailed 25/26 renewal policies and a"
type textarea "x"
type input "EMTI -mailed 25/26 renewal policies and ag"
type textarea "x"
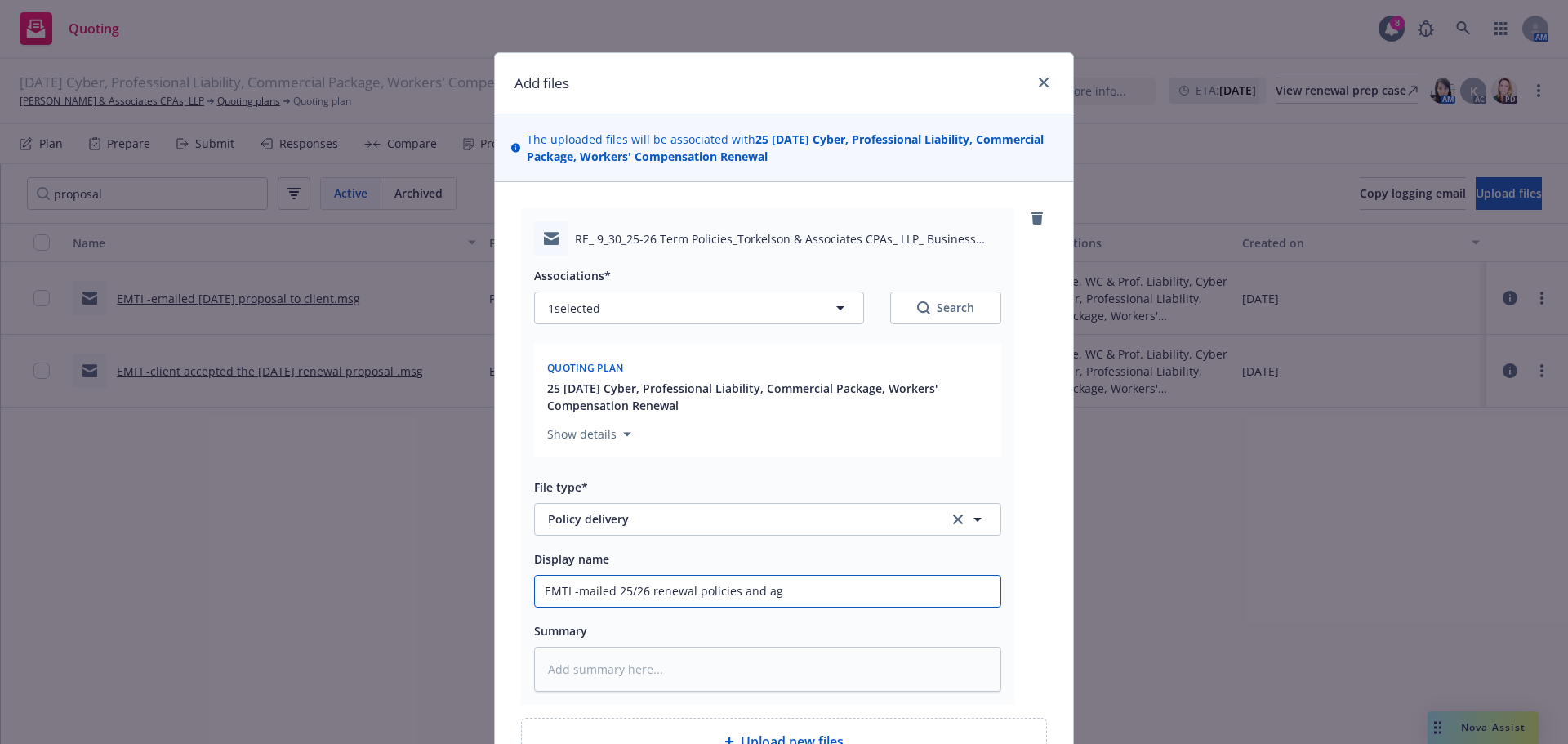
type input "EMTI -mailed 25/26 renewal policies and age"
type textarea "x"
type input "EMTI -mailed 25/26 renewal policies and ag"
type textarea "x"
type input "EMTI -mailed 25/26 renewal policies and a"
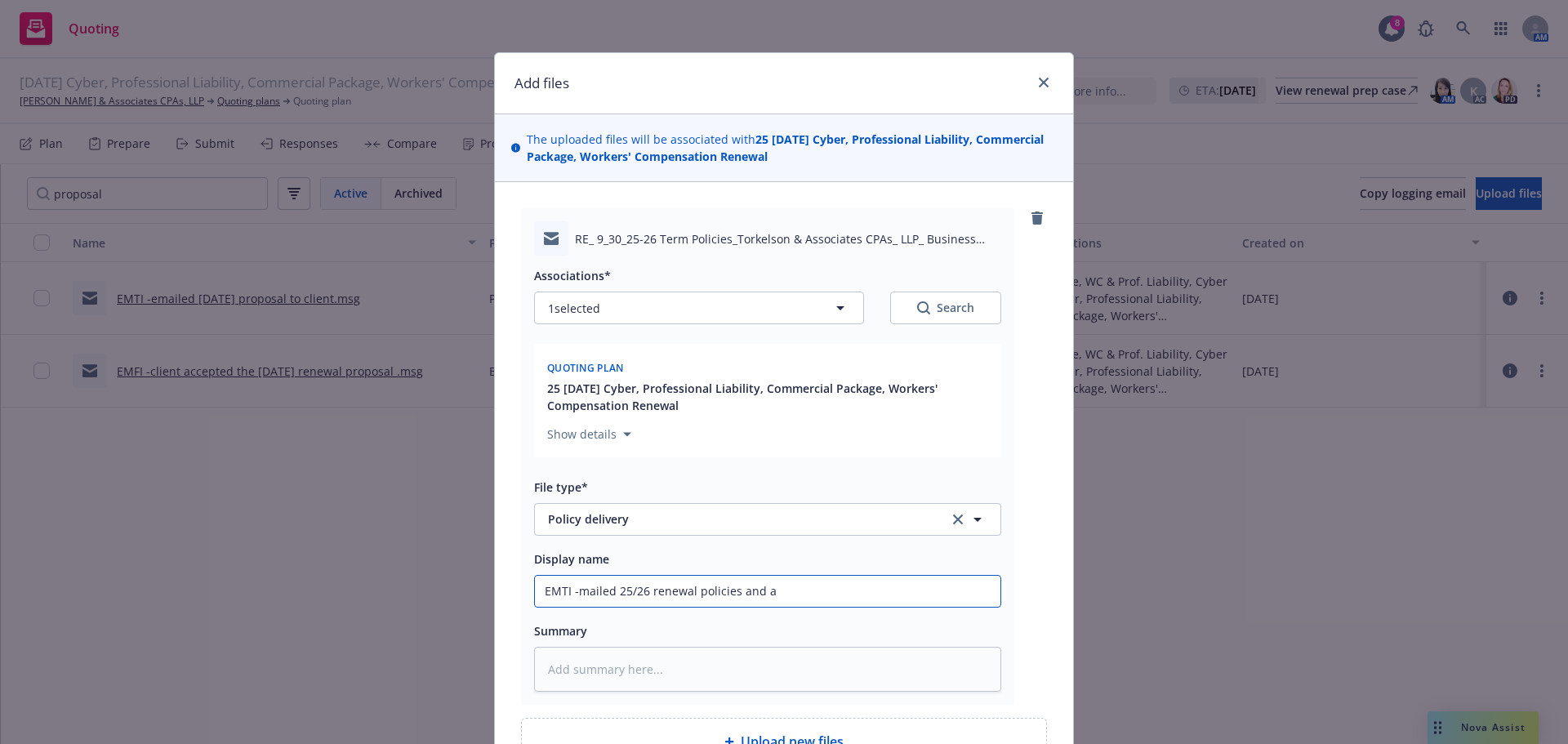
type textarea "x"
type input "EMTI -mailed 25/26 renewal policies and"
type textarea "x"
type input "EMTI -mailed 25/26 renewal policies and a"
type textarea "x"
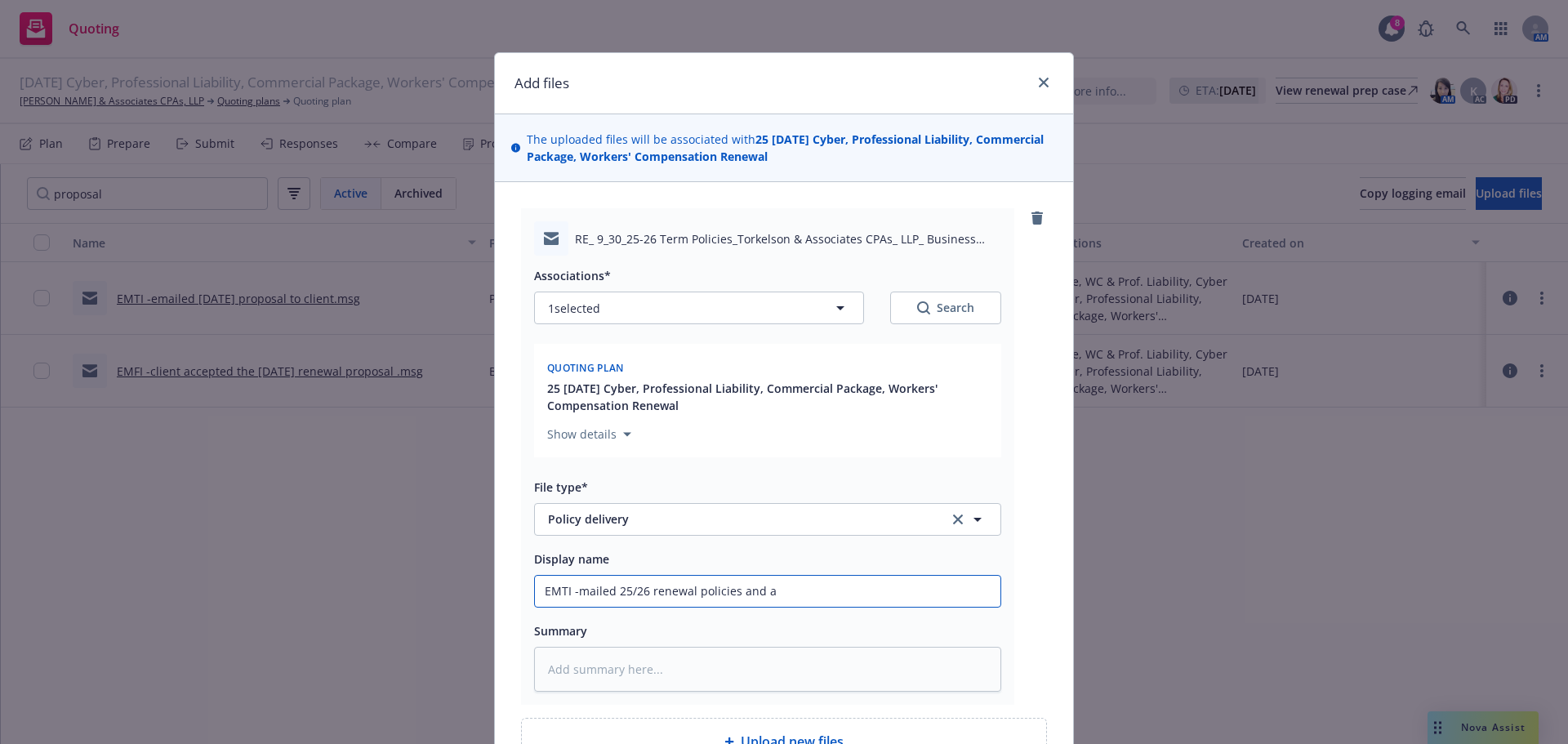
type input "EMTI -mailed 25/26 renewal policies and ag"
type textarea "x"
type input "EMTI -mailed 25/26 renewal policies and a"
type textarea "x"
type input "EMTI -mailed 25/26 renewal policies and"
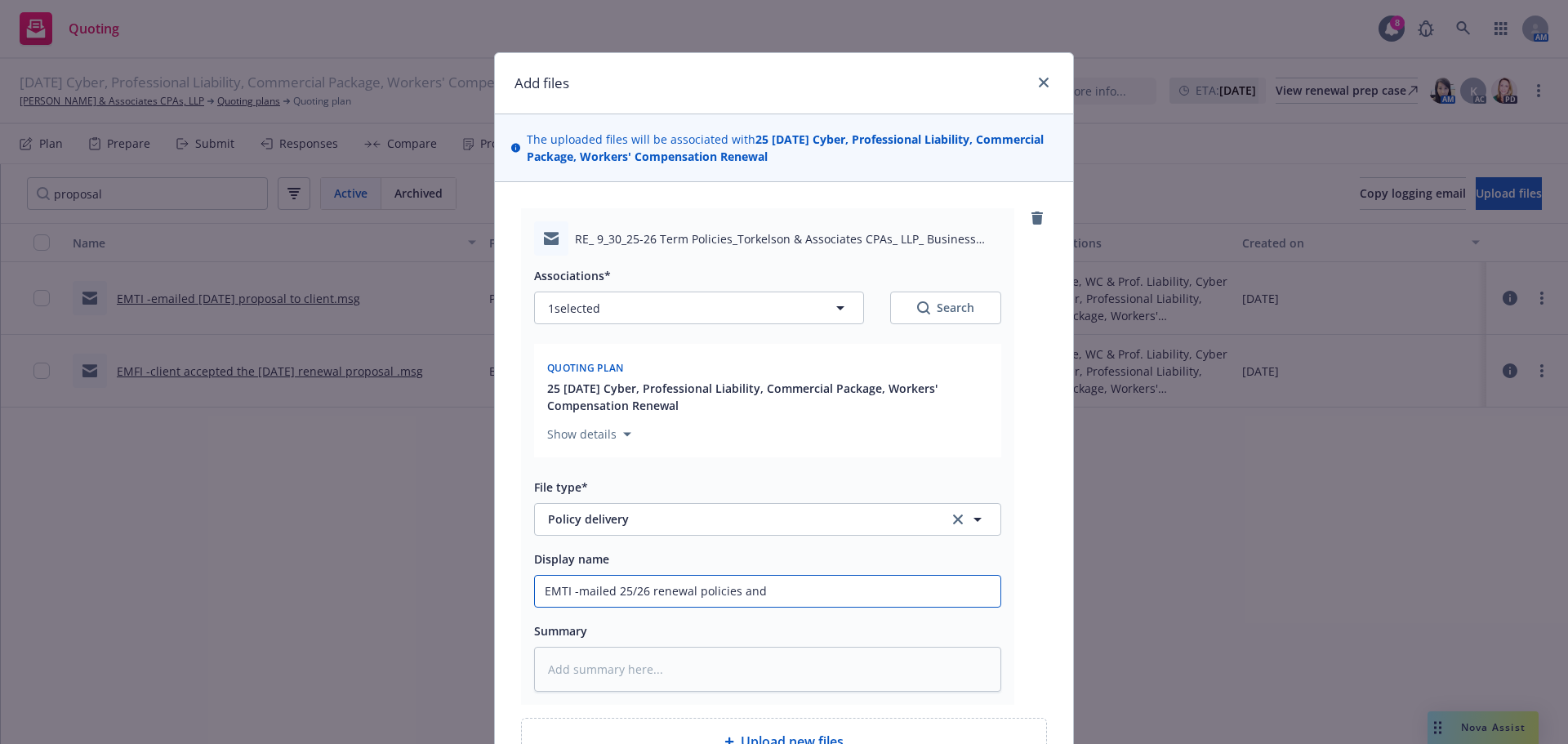
type textarea "x"
type input "EMTI -mailed 25/26 renewal policies and"
type textarea "x"
type input "EMTI -mailed 25/26 renewal policies an"
type textarea "x"
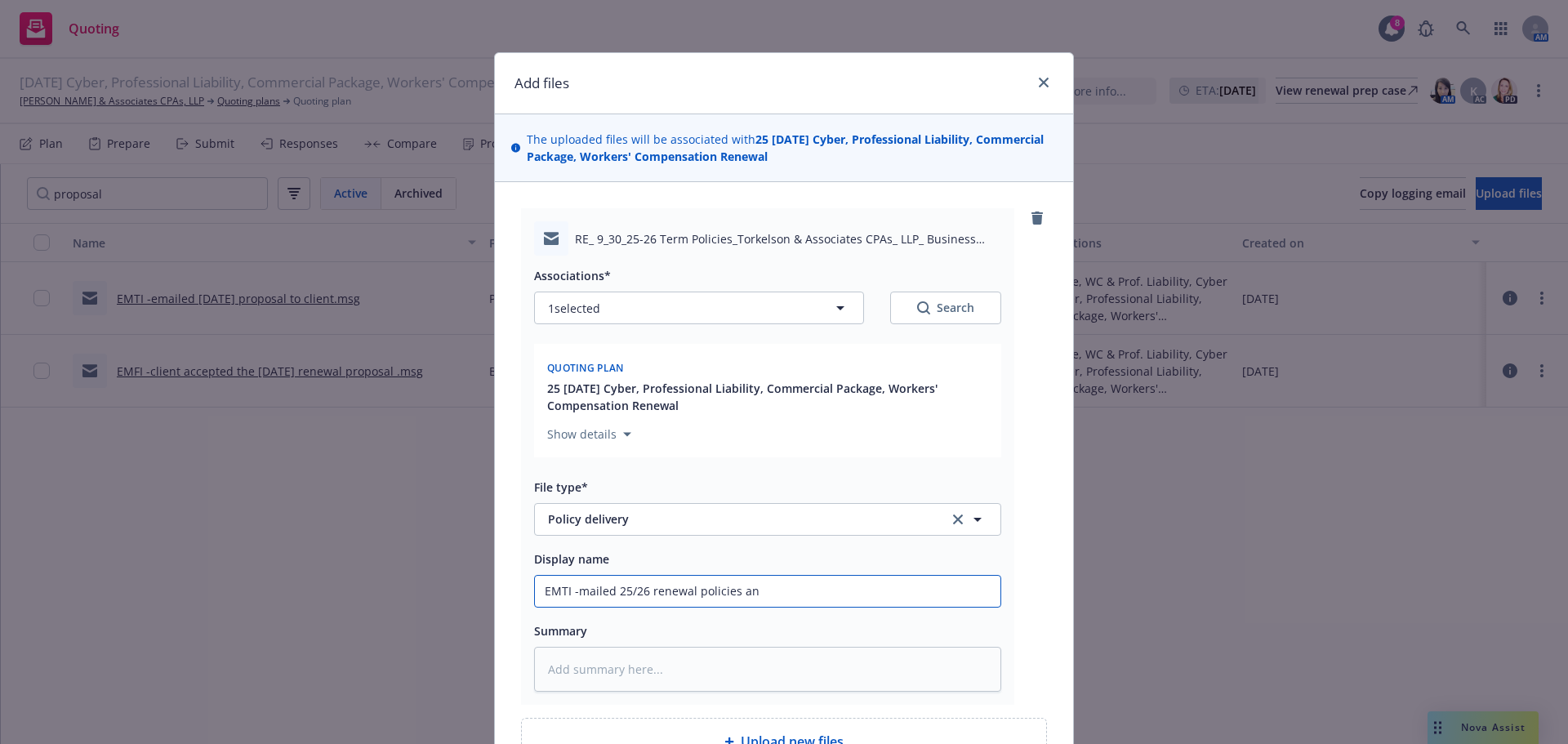
type input "EMTI -mailed 25/26 renewal policies a"
type textarea "x"
type input "EMTI -mailed 25/26 renewal policies"
type textarea "x"
type input "EMTI -mailed 25/26 renewal policies w"
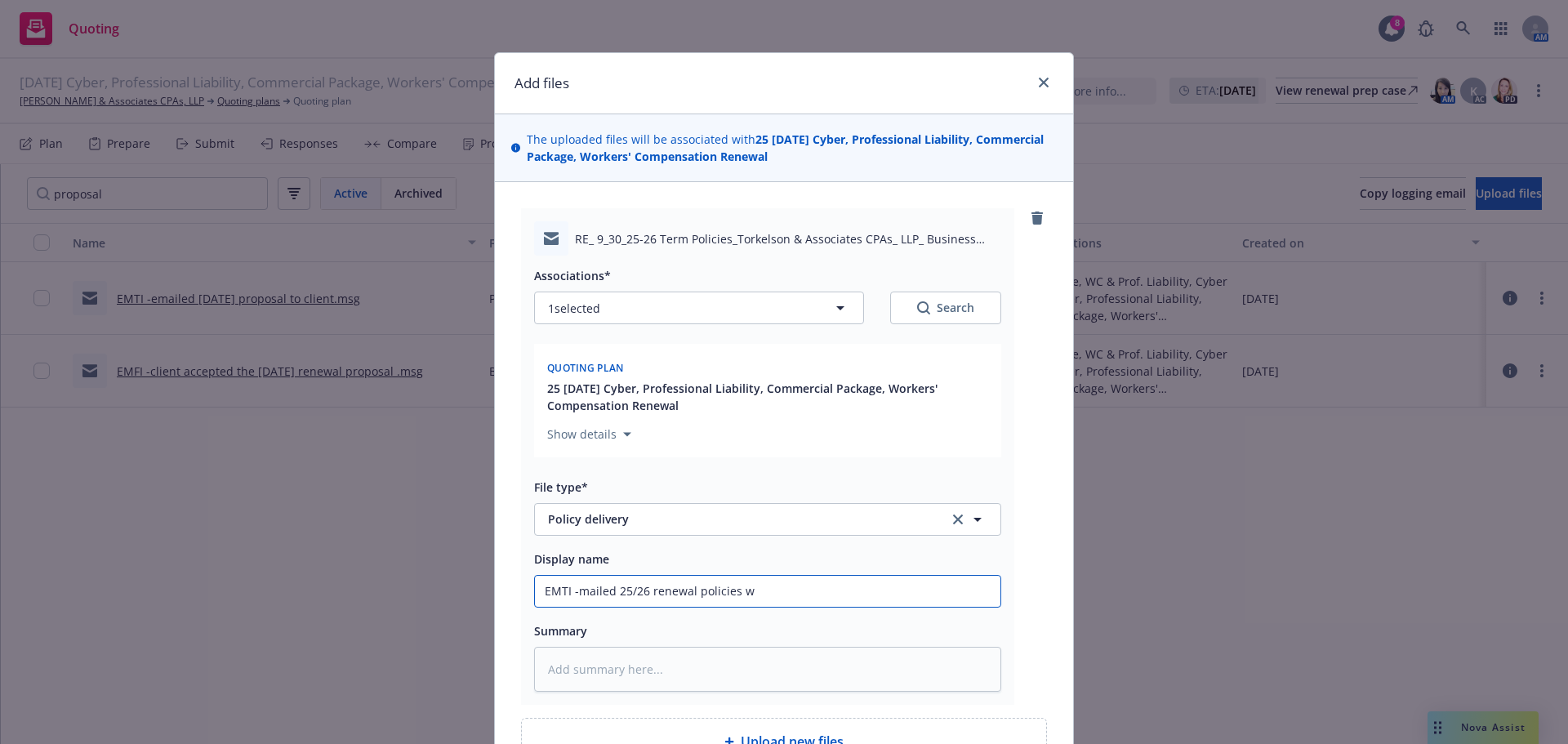
type textarea "x"
type input "EMTI -mailed 25/26 renewal policies w"
type textarea "x"
type input "EMTI -mailed 25/26 renewal policies w a"
type textarea "x"
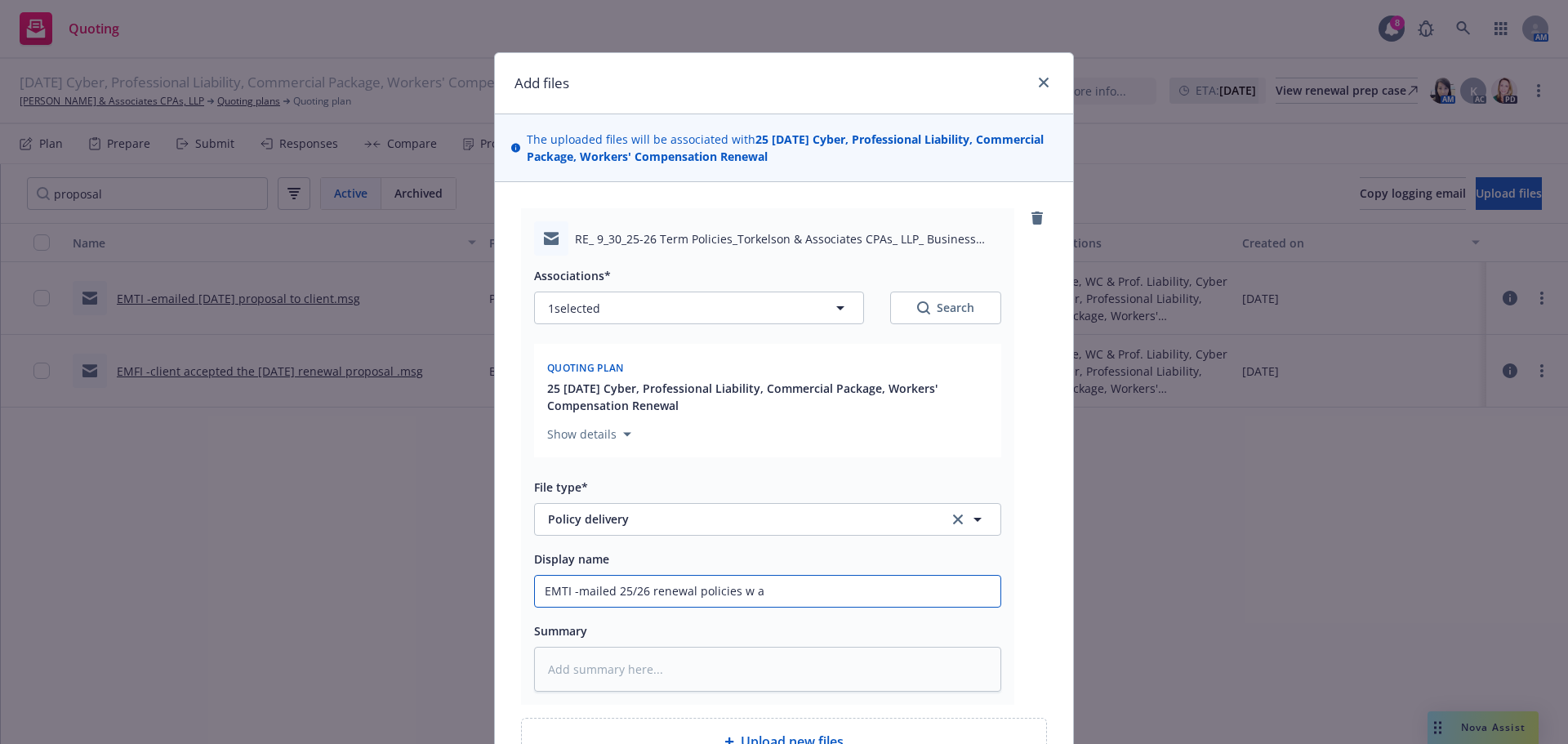
type input "EMTI -mailed 25/26 renewal policies w ag"
type textarea "x"
type input "EMTI -mailed 25/26 renewal policies w age"
type textarea "x"
type input "EMTI -mailed 25/26 renewal policies w ag"
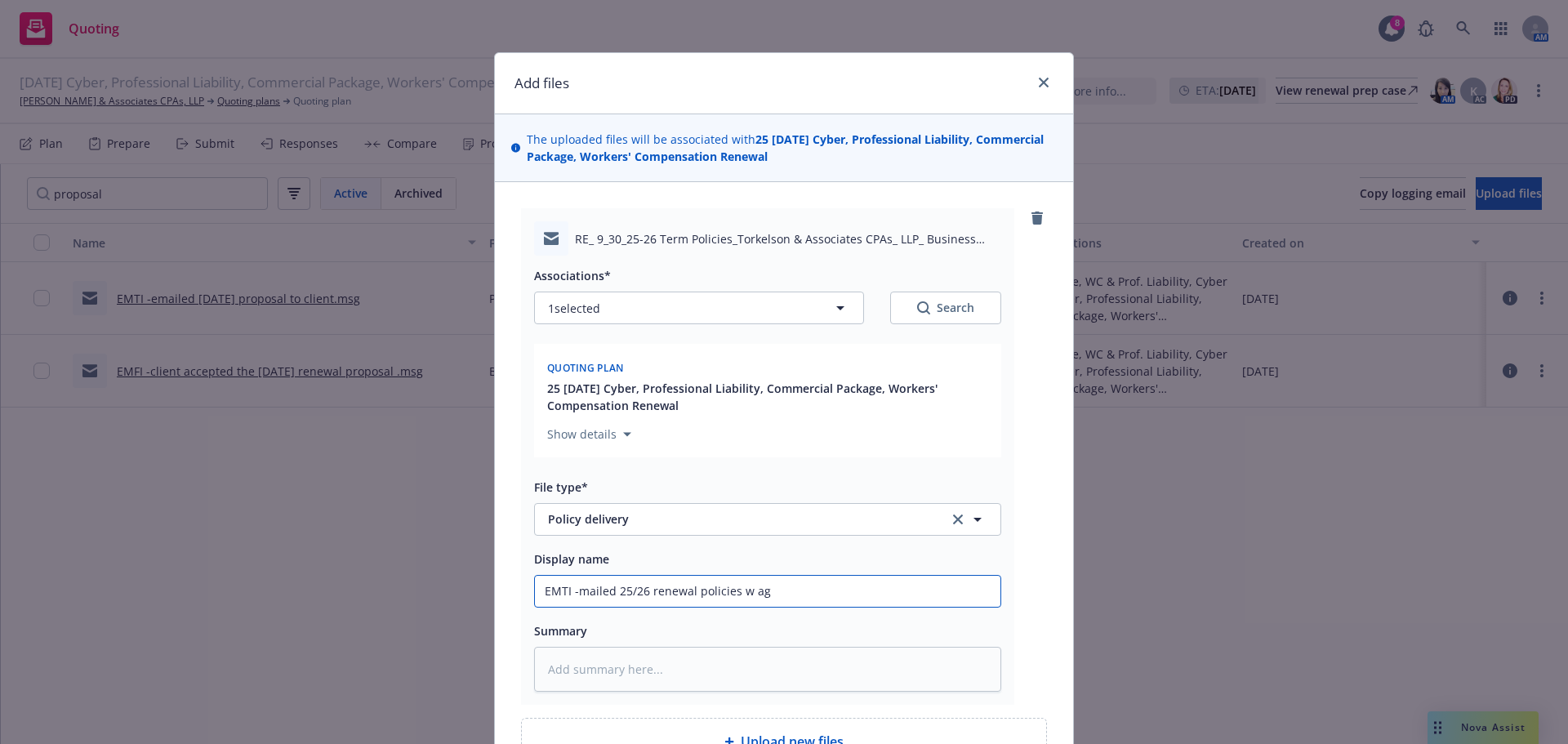
type textarea "x"
type input "EMTI -mailed 25/26 renewal policies w a"
type textarea "x"
type input "EMTI -mailed 25/26 renewal policies w"
type textarea "x"
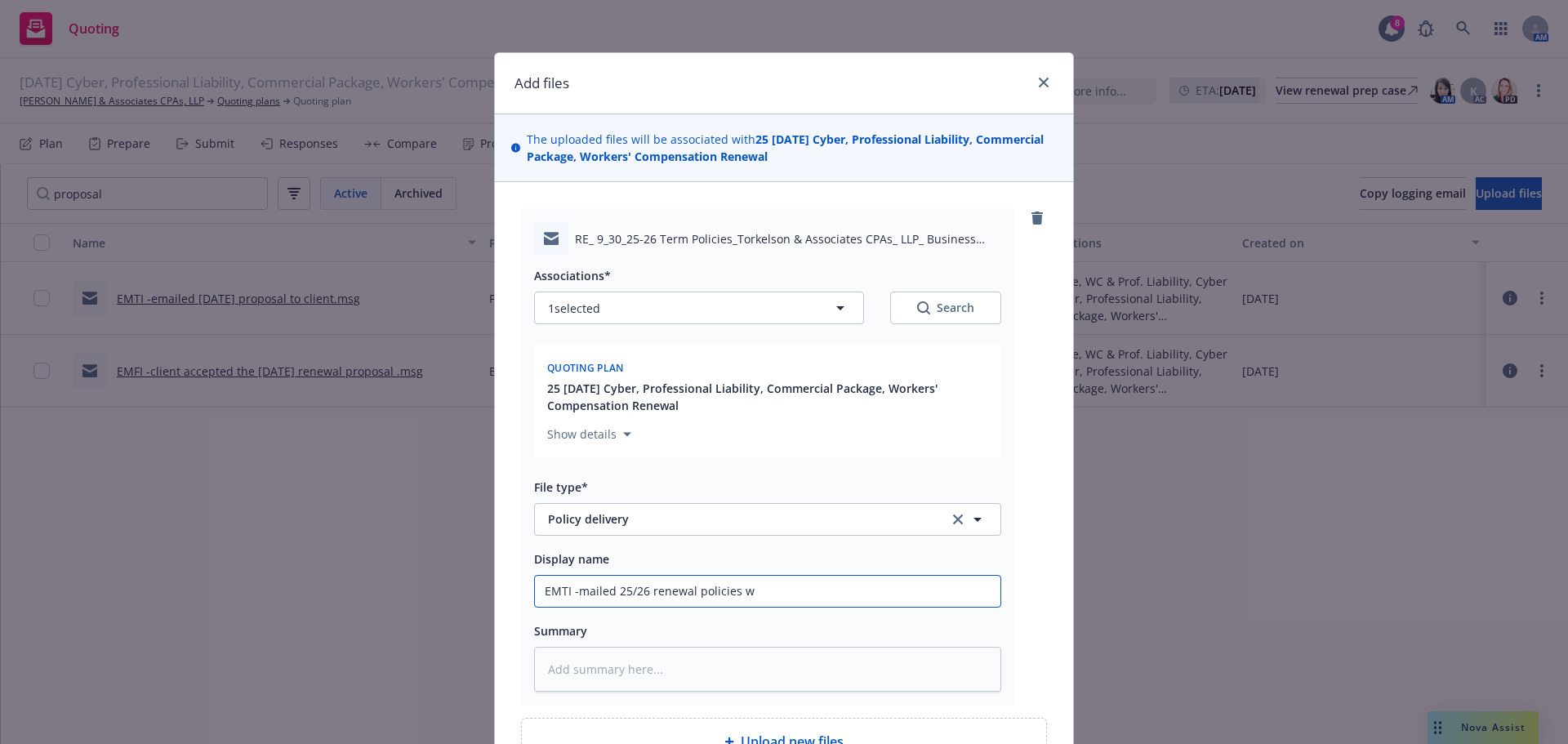
type input "EMTI -mailed 25/26 renewal policies w c"
type textarea "x"
type input "EMTI -mailed 25/26 renewal policies w cy"
type textarea "x"
type input "EMTI -mailed 25/26 renewal policies w cyb"
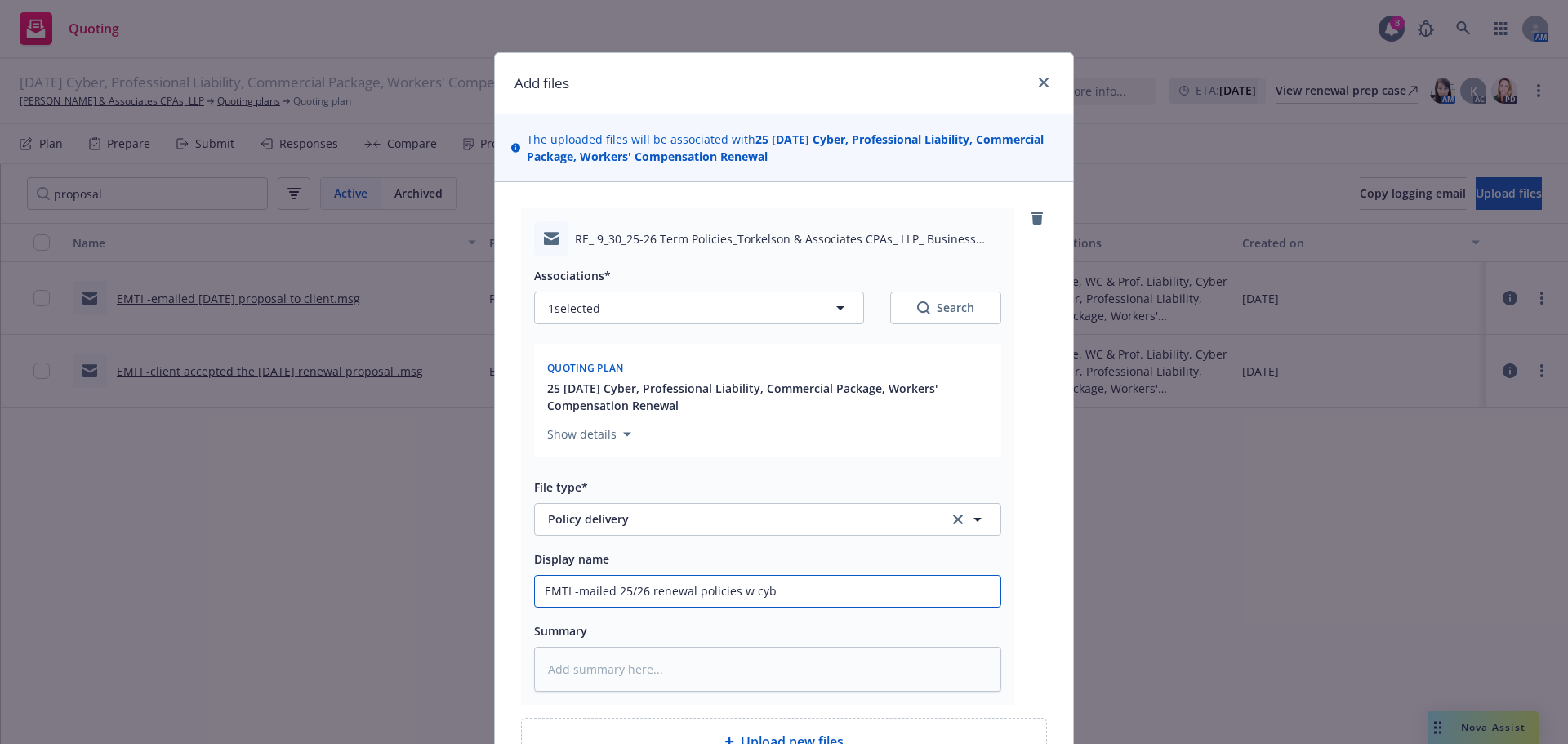
type textarea "x"
type input "EMTI -mailed 25/26 renewal policies w cybe"
type textarea "x"
type input "EMTI -mailed 25/26 renewal policies w cyber"
type textarea "x"
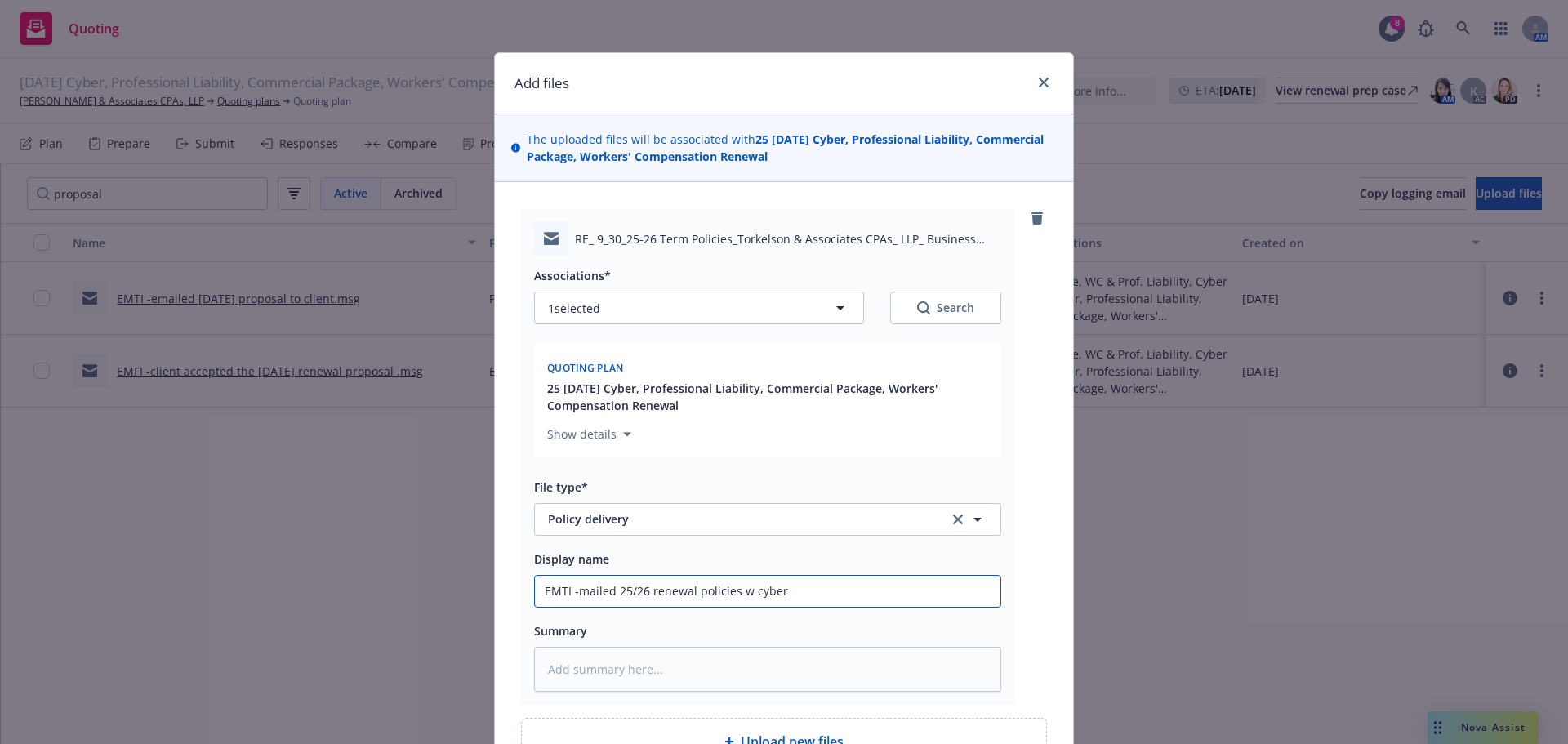
type input "EMTI -mailed 25/26 renewal policies w cyber"
type textarea "x"
type input "EMTI -mailed 25/26 renewal policies w cyber i"
type textarea "x"
type input "EMTI -mailed 25/26 renewal policies w cyber in"
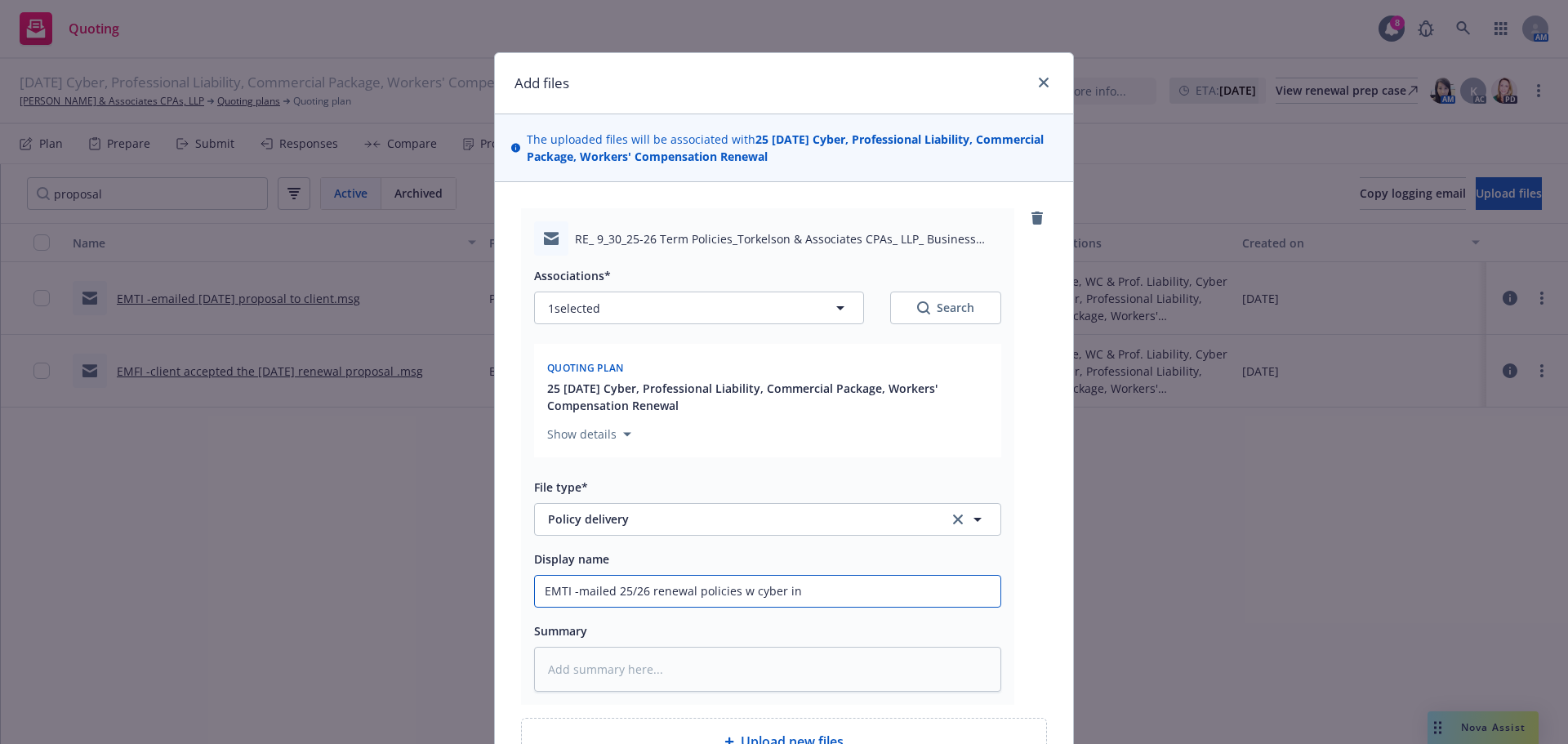
type textarea "x"
type input "EMTI -mailed 25/26 renewal policies w cyber inv"
type textarea "x"
type input "EMTI -mailed 25/26 renewal policies w cyber invo"
type textarea "x"
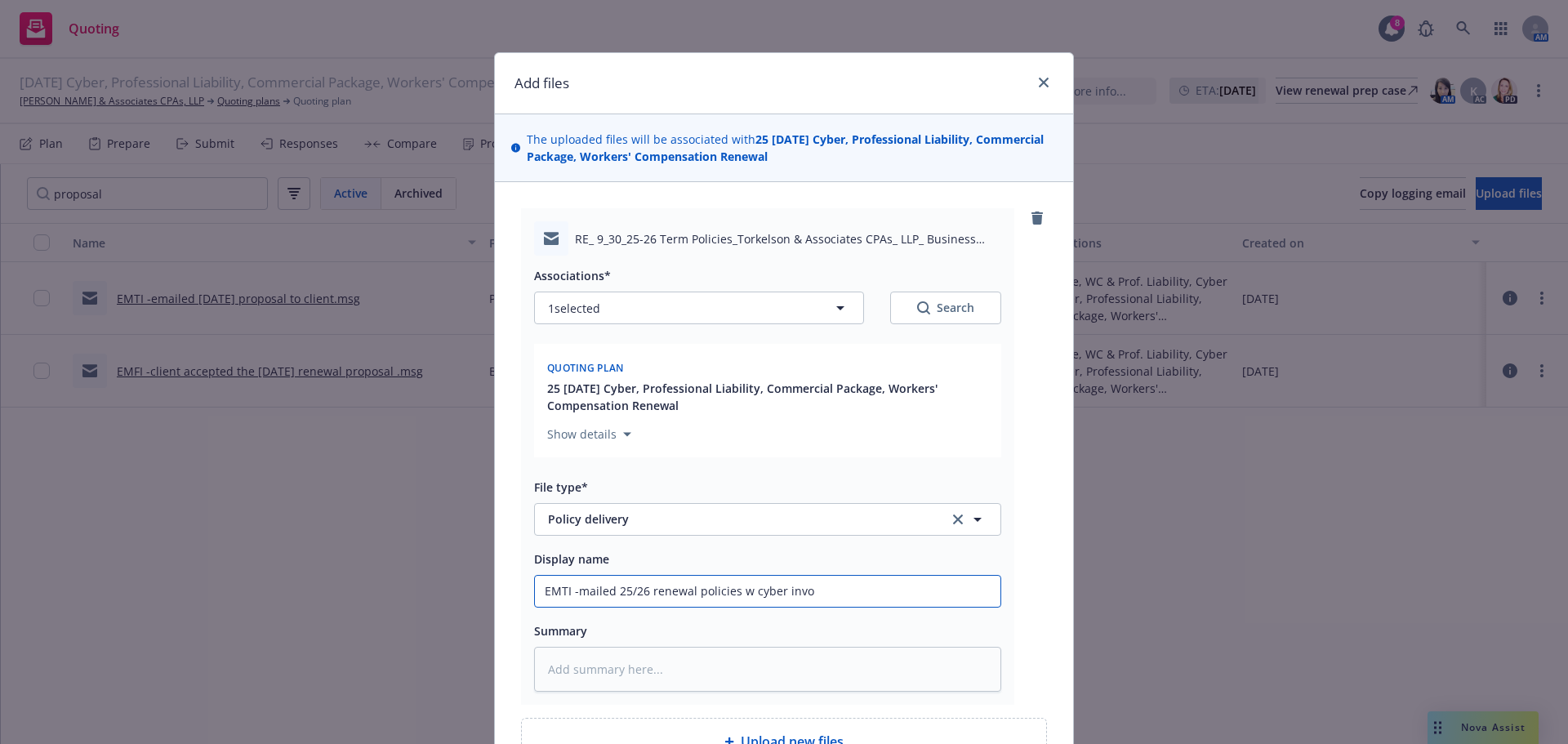
type input "EMTI -mailed 25/26 renewal policies w cyber invoi"
type textarea "x"
type input "EMTI -mailed 25/26 renewal policies w cyber invoic"
type textarea "x"
type input "EMTI -mailed 25/26 renewal policies w cyber invoice"
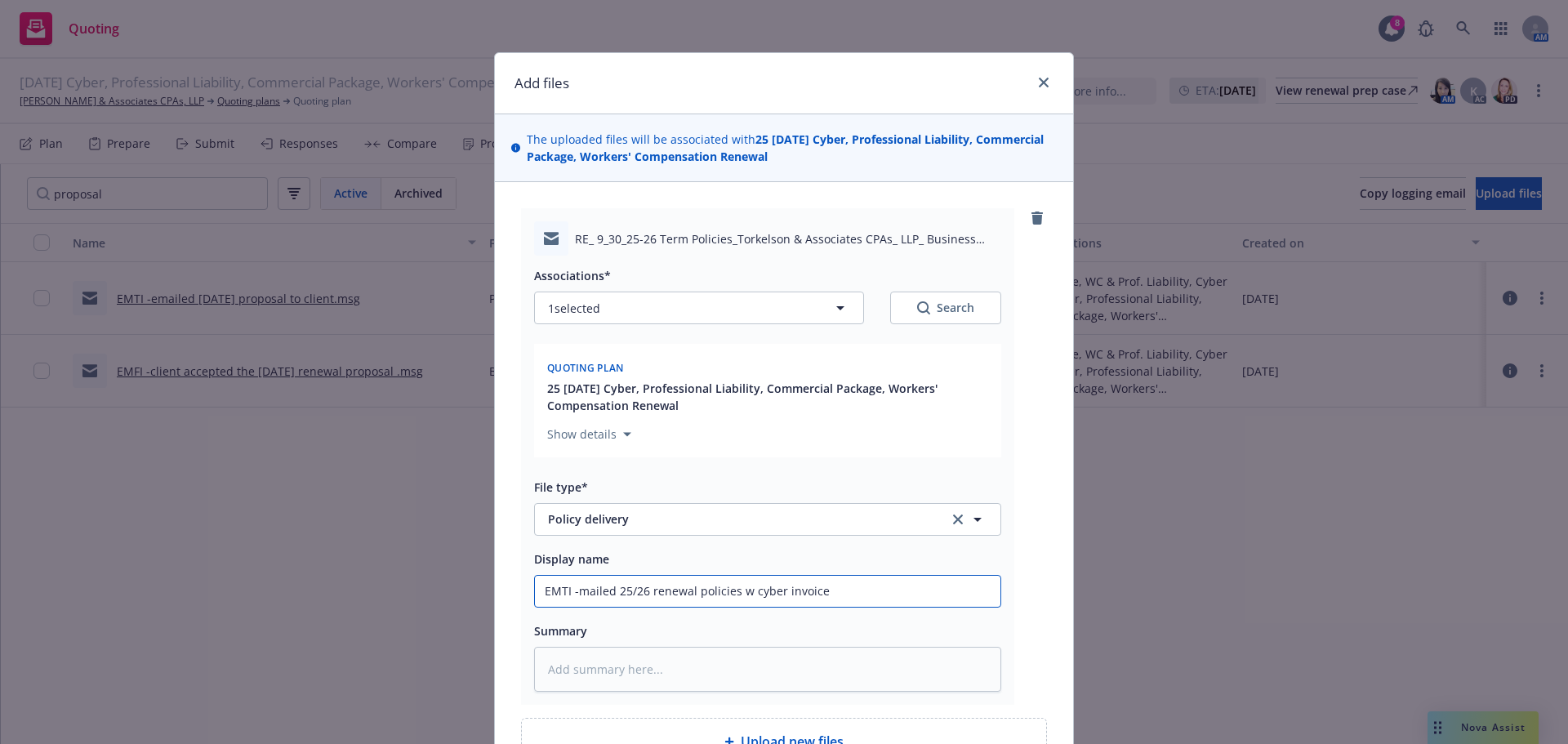
type textarea "x"
type input "EMTI -mailed 25/26 renewal policies w cyber invoice"
type textarea "x"
type input "EMTI -mailed 25/26 renewal policies w cyber invoice t"
type textarea "x"
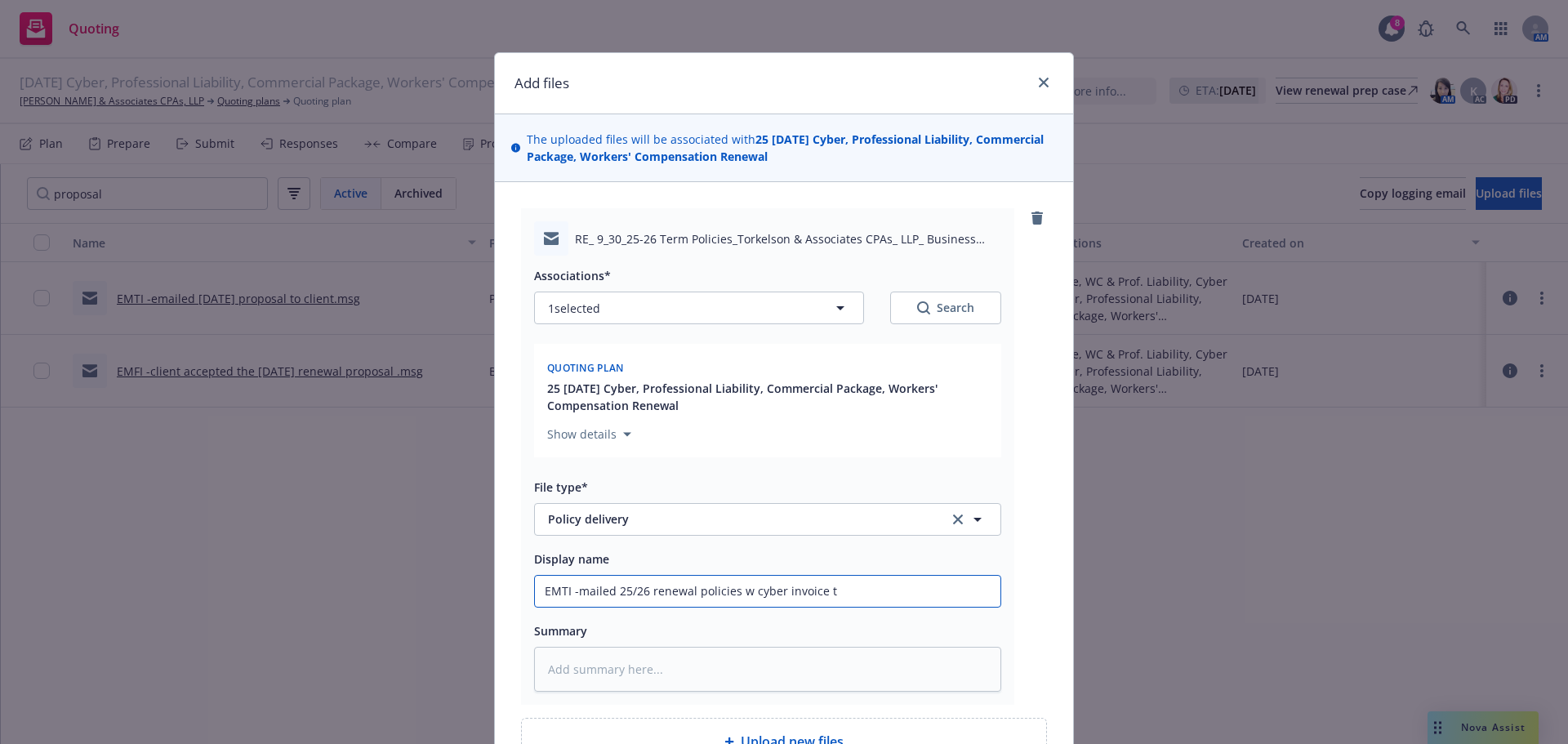
type input "EMTI -mailed 25/26 renewal policies w cyber invoice to"
type textarea "x"
type input "EMTI -mailed 25/26 renewal policies w cyber invoice to"
type textarea "x"
type input "EMTI -mailed 25/26 renewal policies w cyber invoice to c"
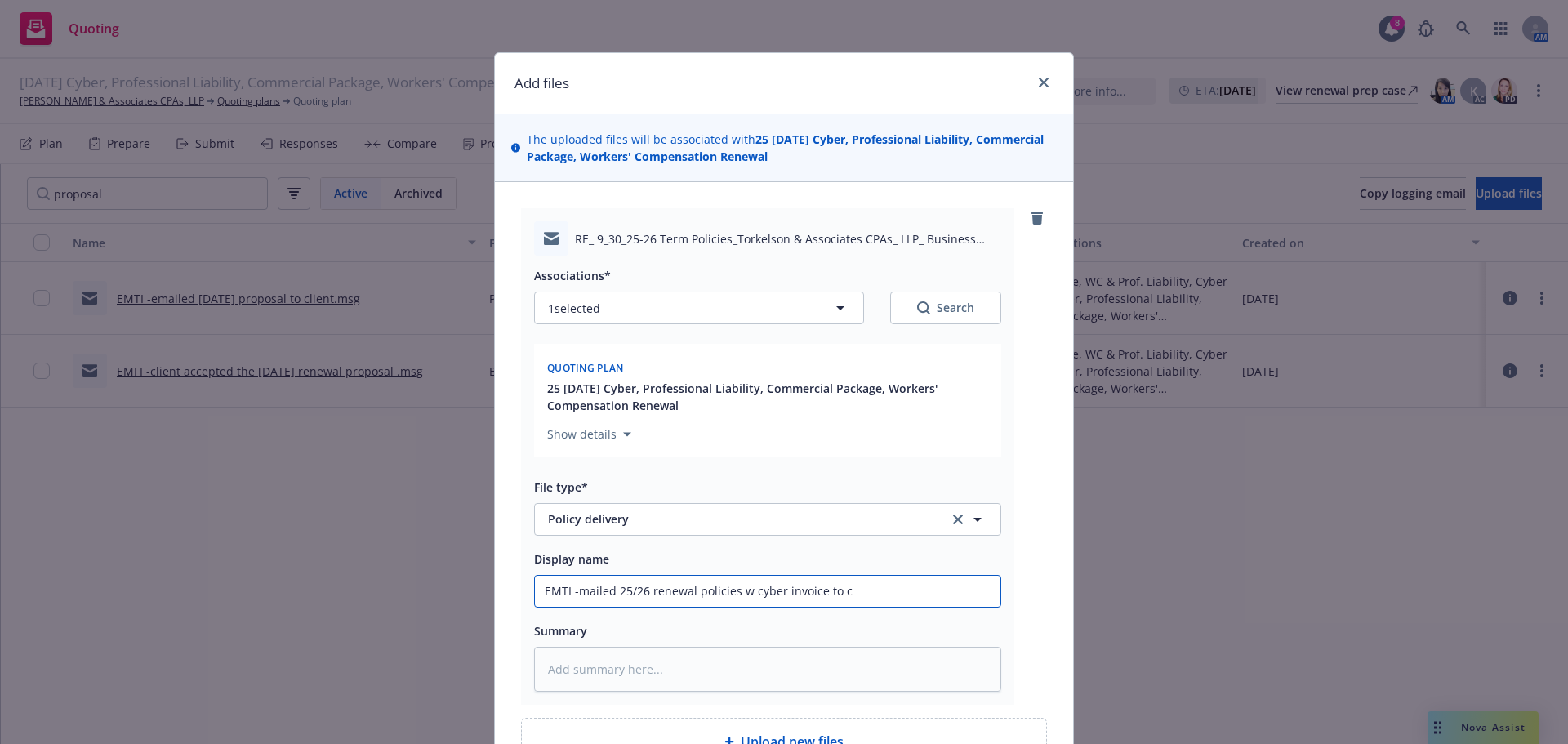
type textarea "x"
type input "EMTI -mailed 25/26 renewal policies w cyber invoice to cl"
type textarea "x"
type input "EMTI -mailed 25/26 renewal policies w cyber invoice to cli"
type textarea "x"
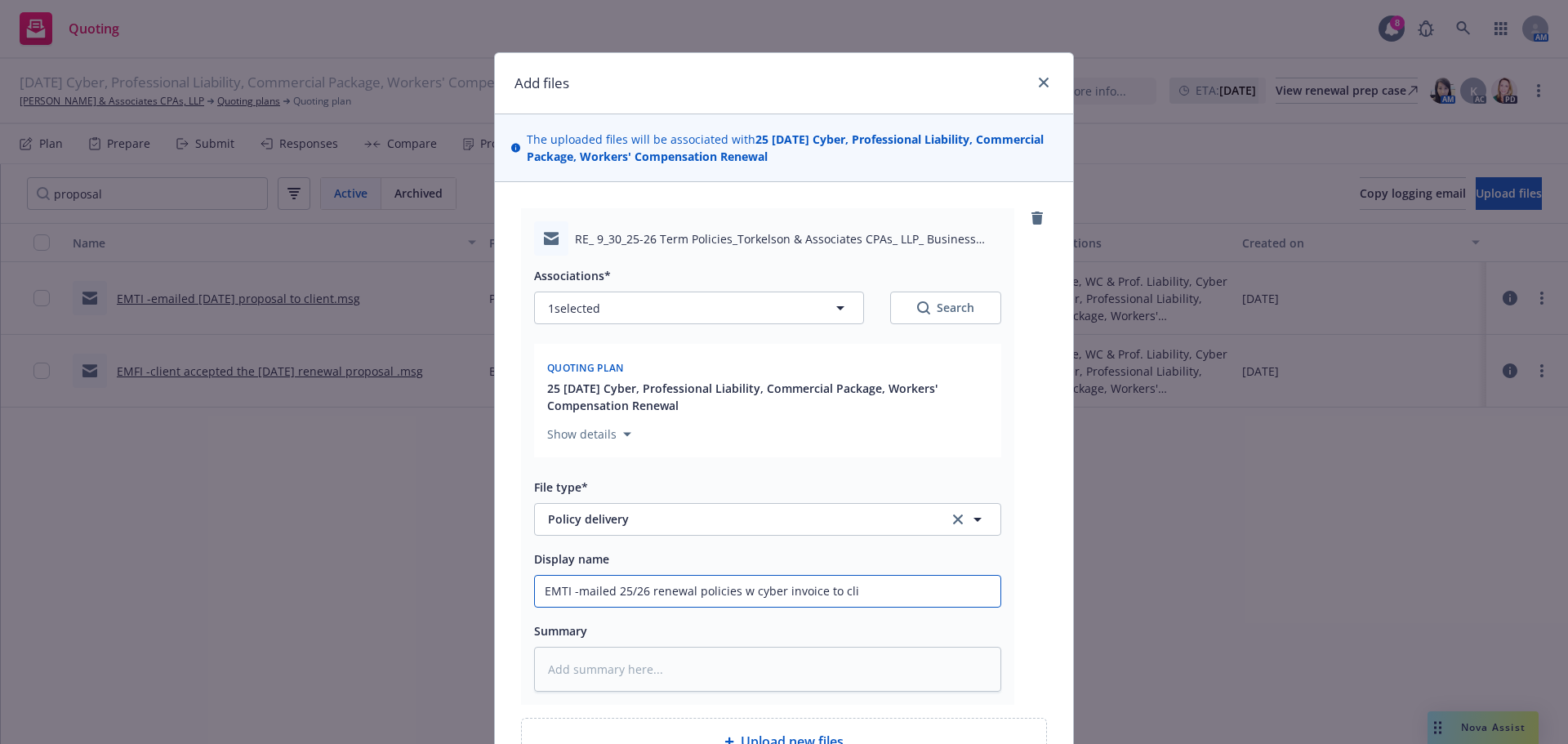
type input "EMTI -mailed 25/26 renewal policies w cyber invoice to clie"
type textarea "x"
type input "EMTI -mailed 25/26 renewal policies w cyber invoice to clien"
type textarea "x"
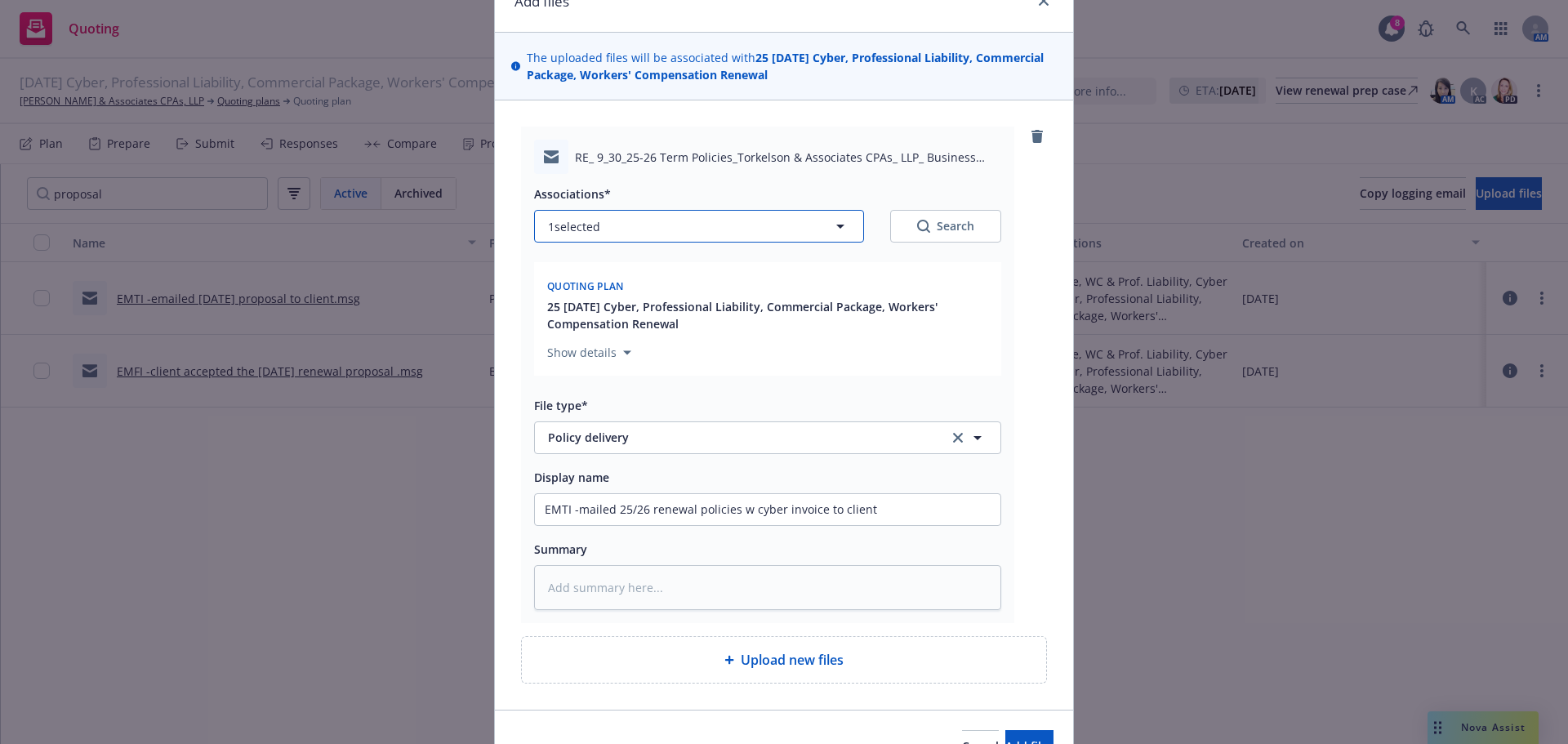
click at [837, 230] on icon "button" at bounding box center [840, 226] width 20 height 20
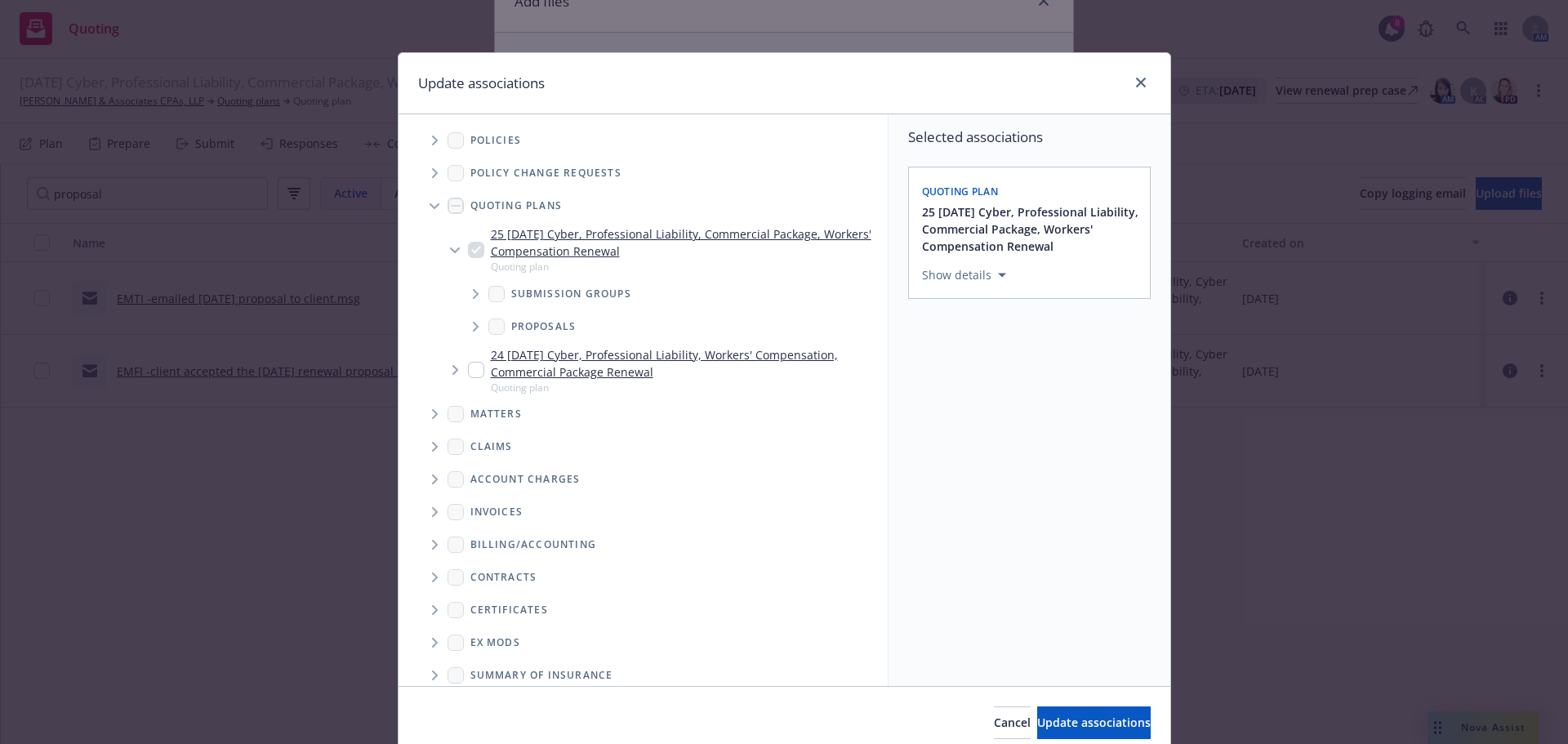
click at [432, 137] on icon "Tree Example" at bounding box center [435, 141] width 7 height 10
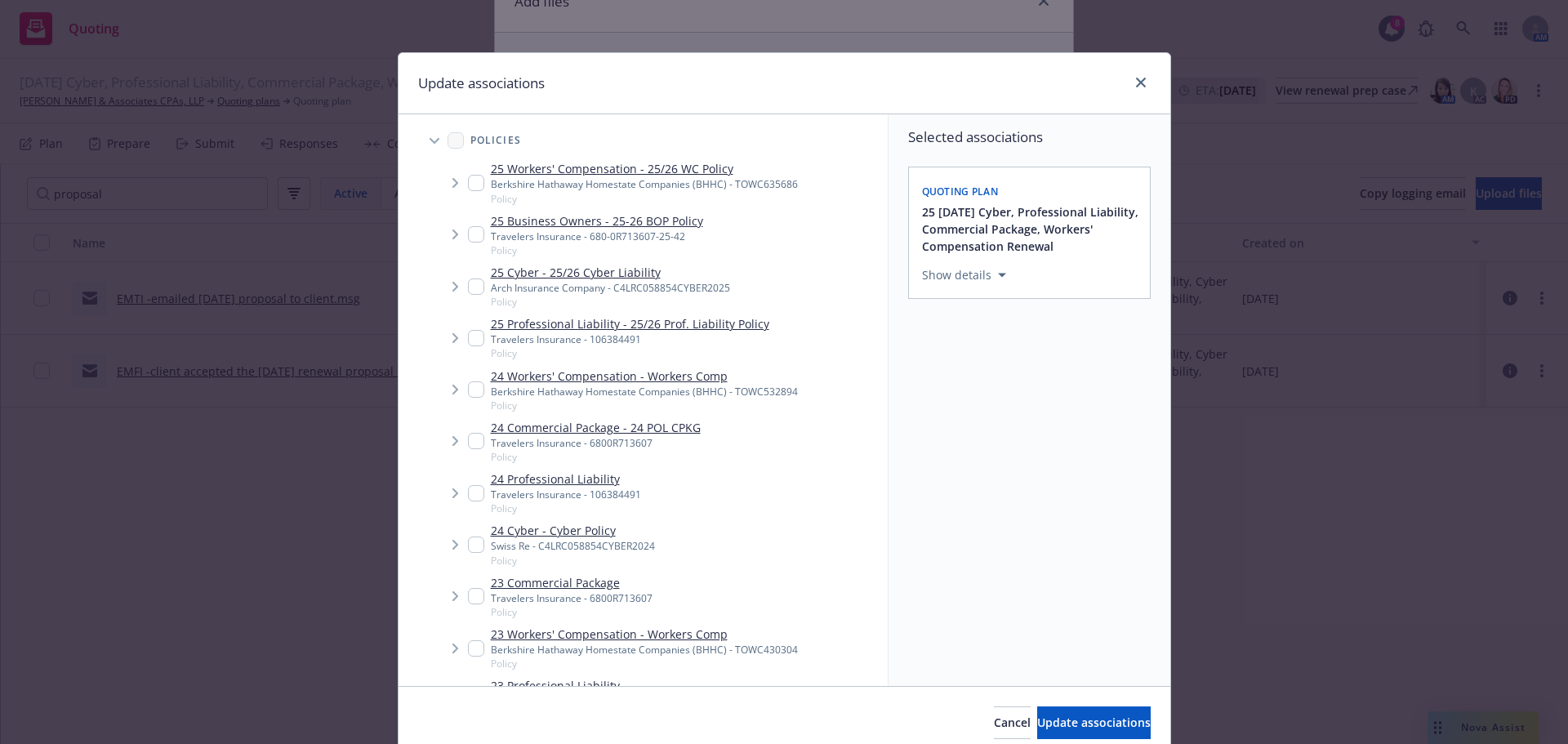
click at [468, 181] on input "Tree Example" at bounding box center [476, 183] width 16 height 16
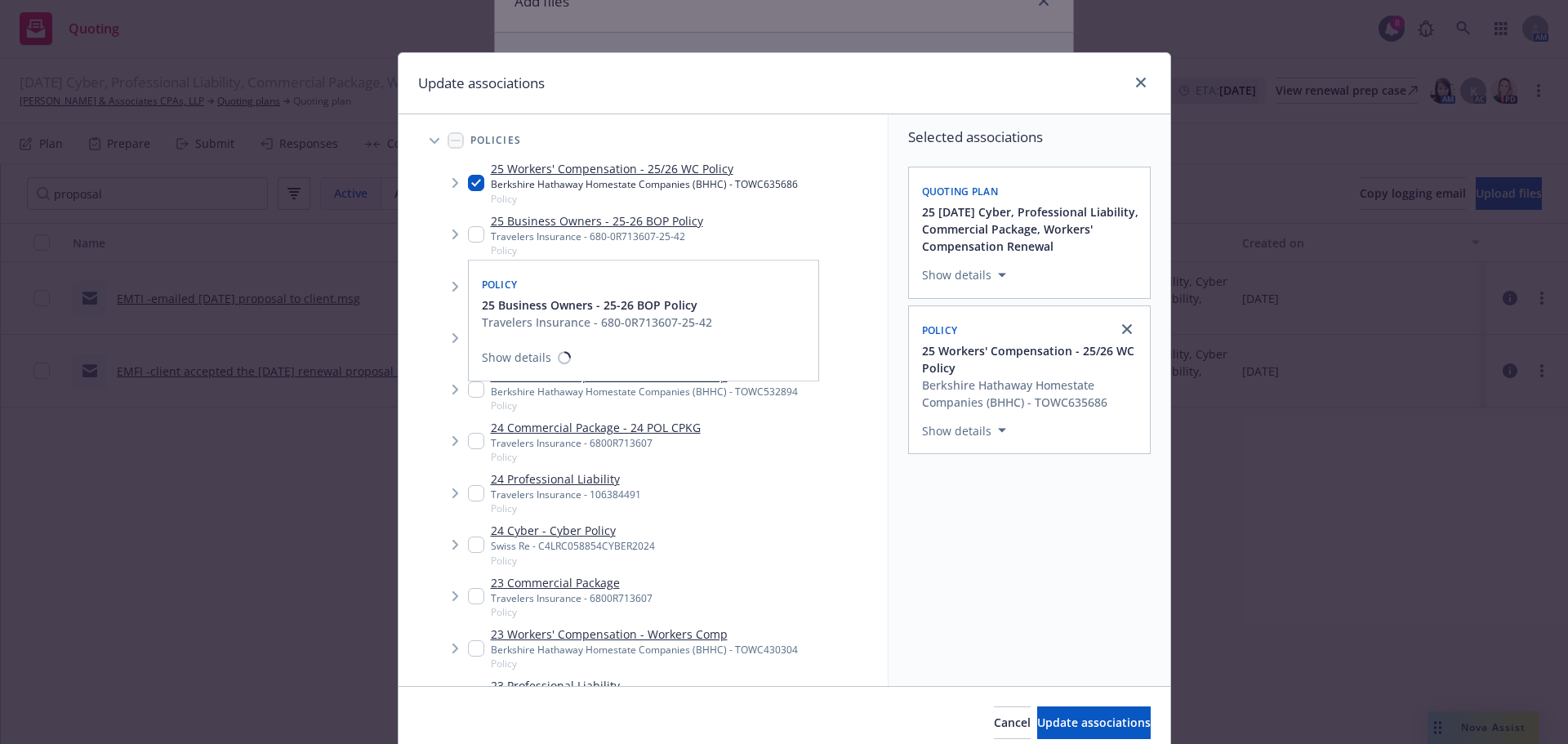
click at [474, 232] on input "Tree Example" at bounding box center [476, 235] width 16 height 16
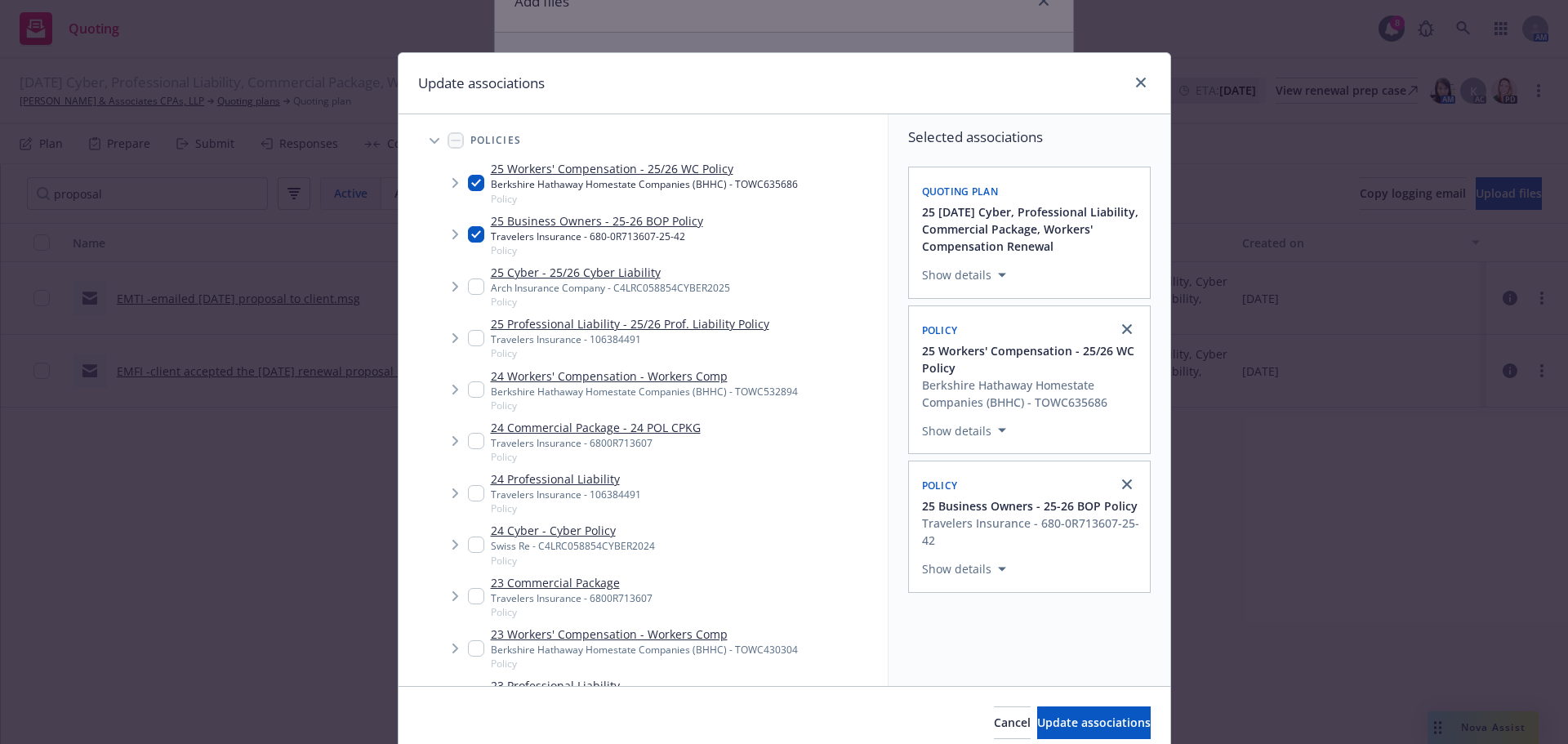
click at [457, 278] on span "Tree Example" at bounding box center [455, 287] width 26 height 26
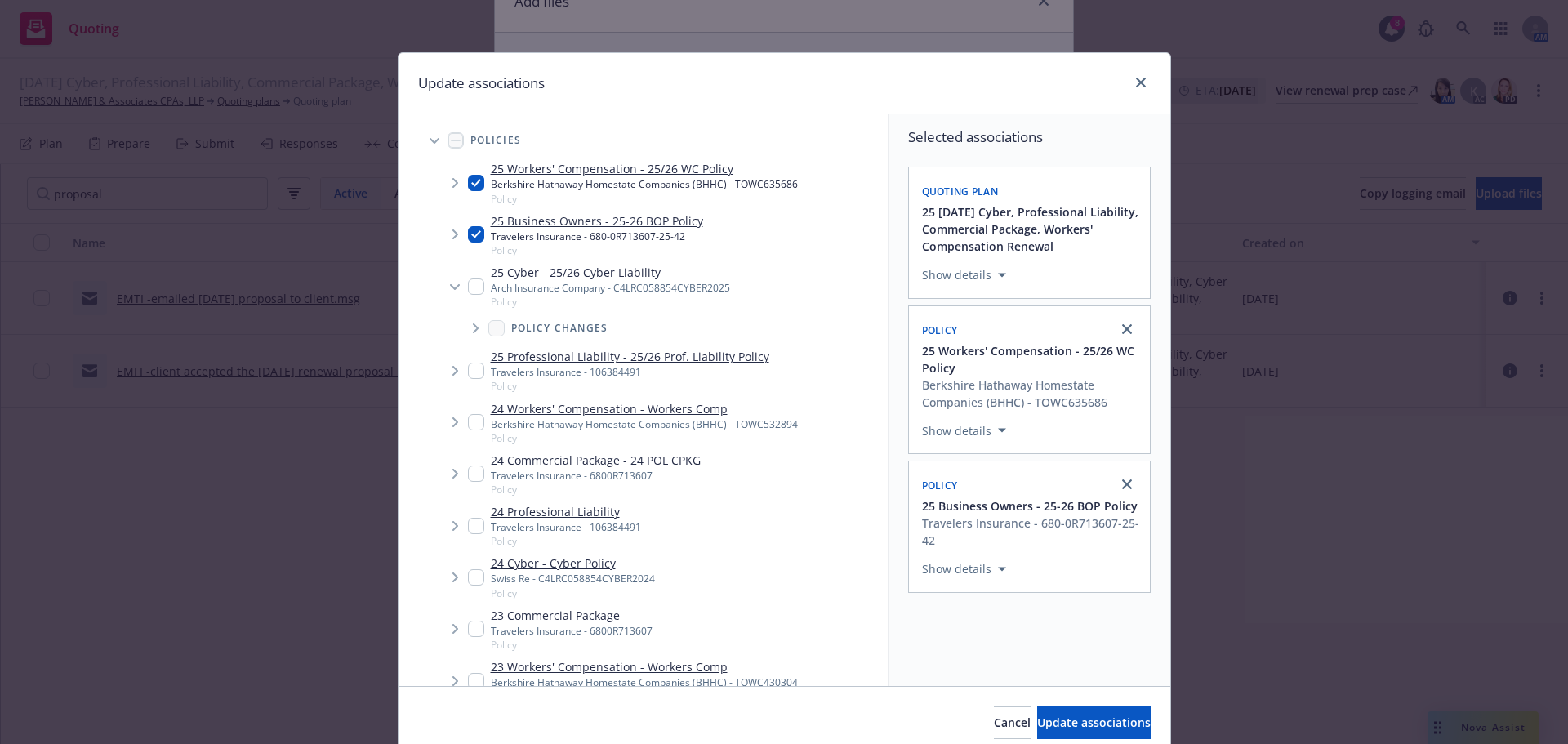
click at [469, 286] on input "Tree Example" at bounding box center [476, 286] width 16 height 16
click at [469, 367] on input "Tree Example" at bounding box center [476, 371] width 16 height 16
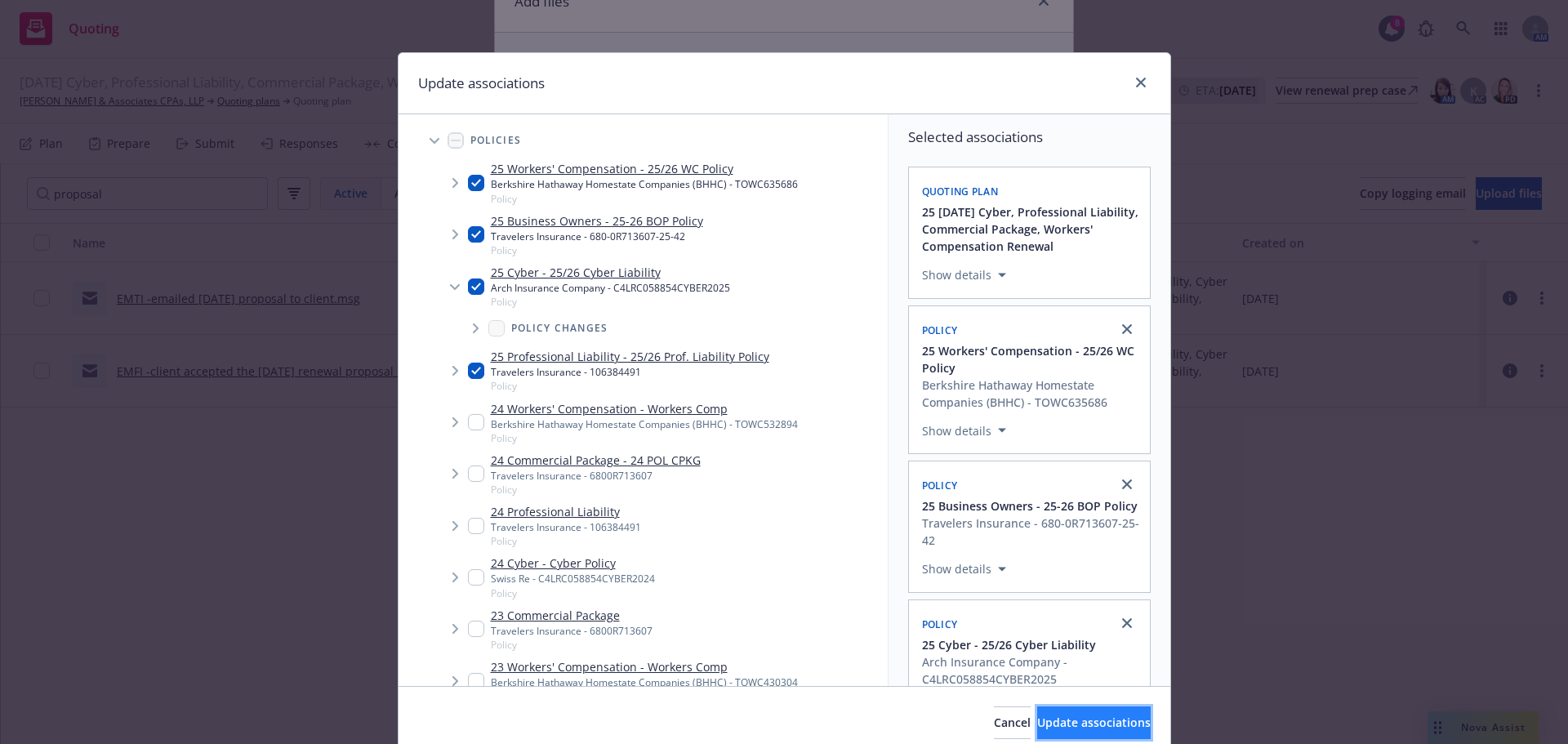
click at [1037, 727] on span "Update associations" at bounding box center [1094, 723] width 114 height 16
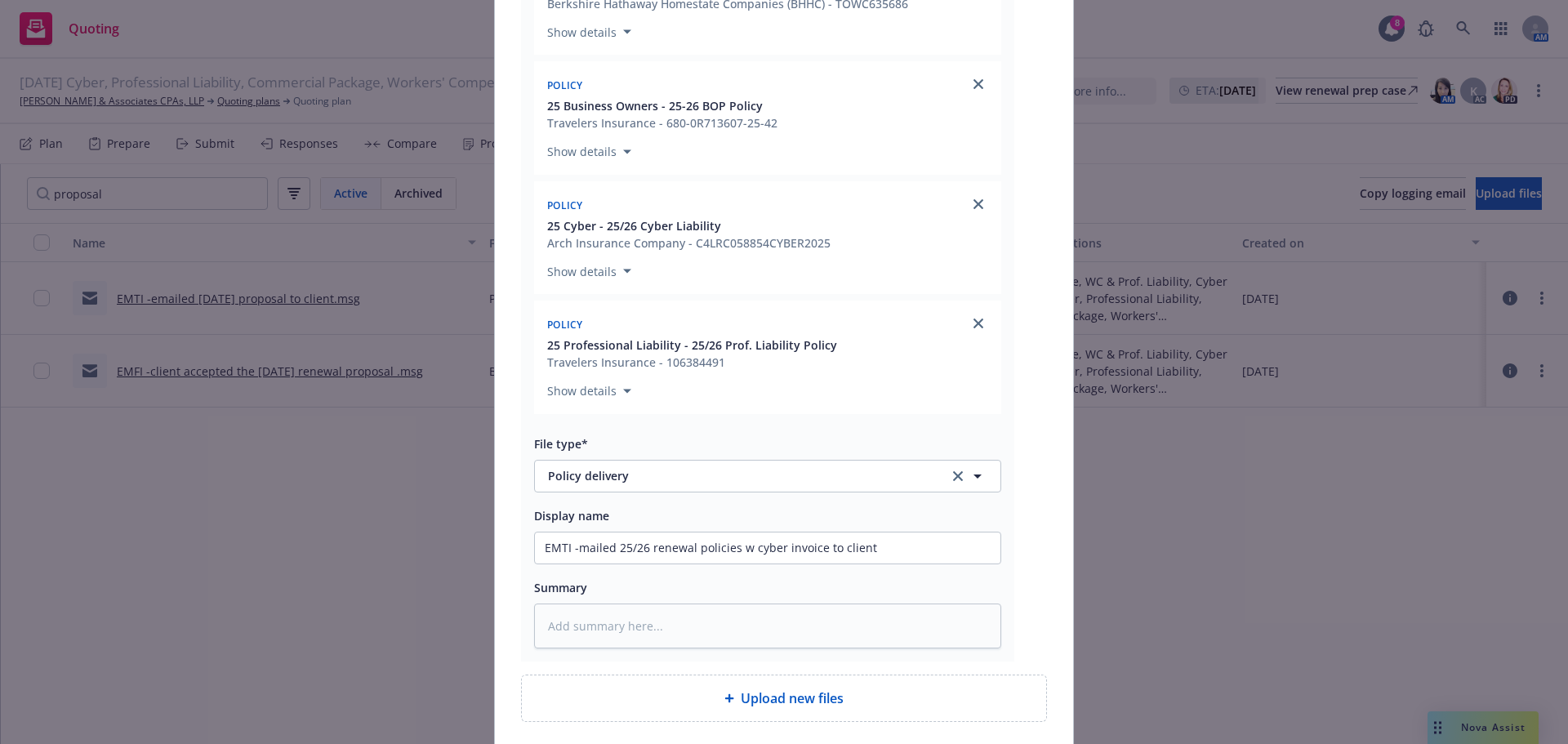
scroll to position [652, 0]
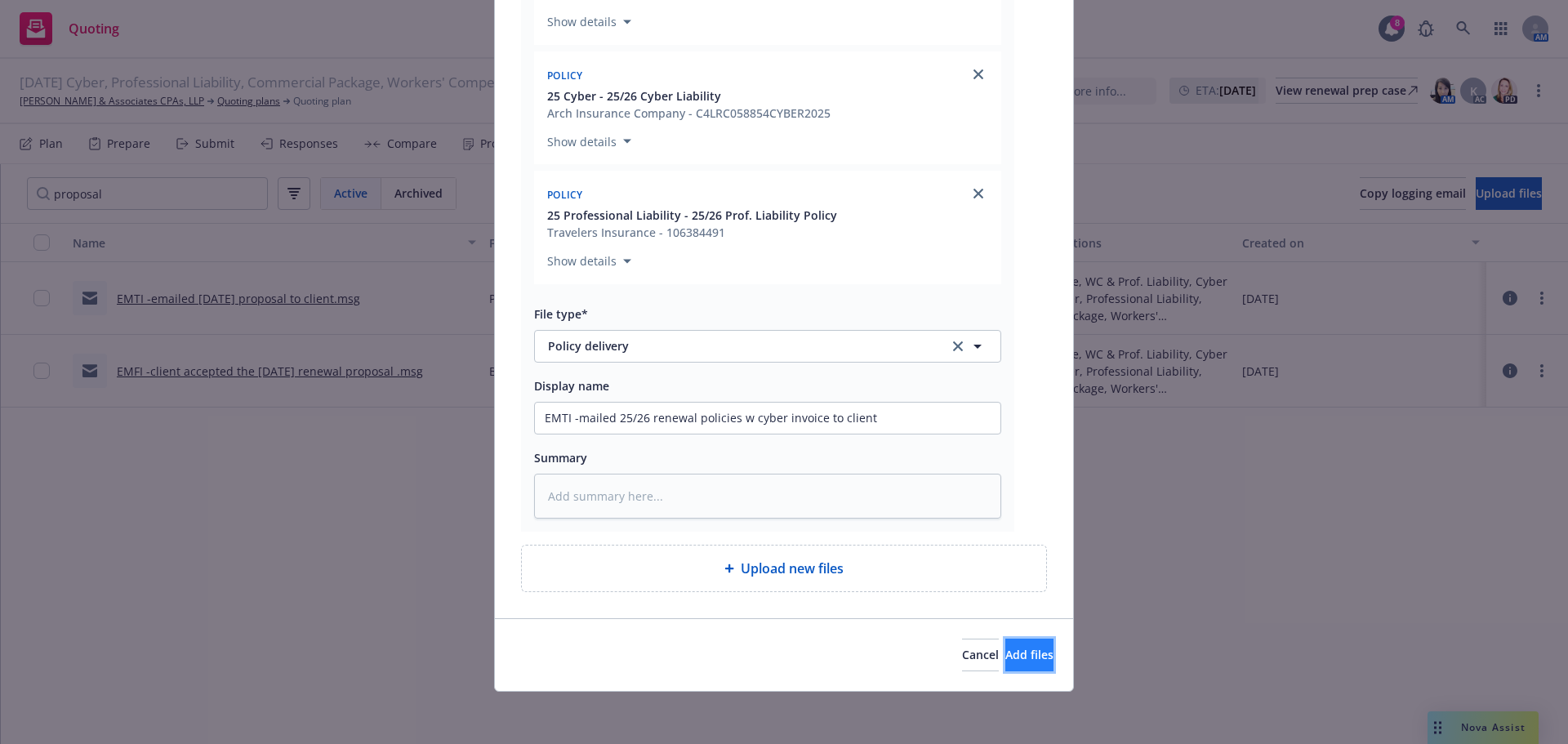
click at [1005, 658] on span "Add files" at bounding box center [1029, 654] width 49 height 16
